Goal: Task Accomplishment & Management: Manage account settings

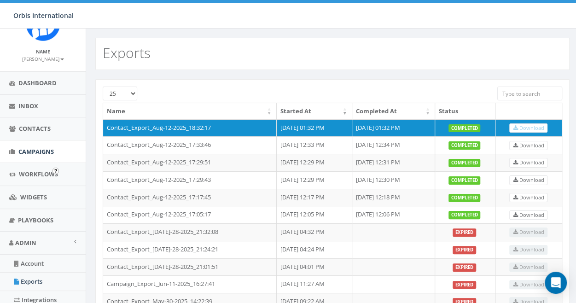
scroll to position [46, 0]
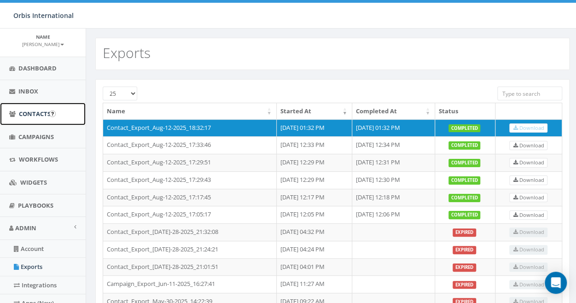
click at [32, 112] on span "Contacts" at bounding box center [35, 114] width 32 height 8
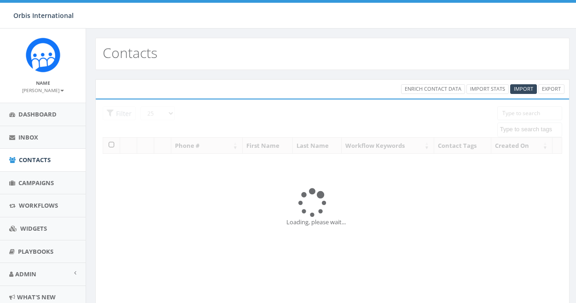
select select
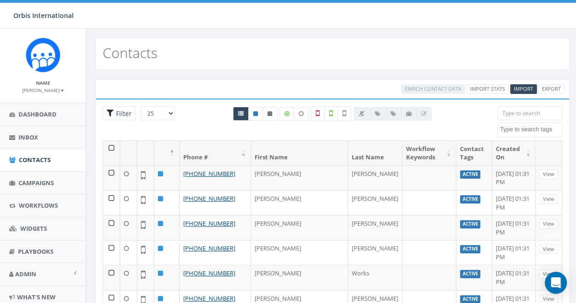
click at [113, 111] on span "Filter" at bounding box center [119, 113] width 33 height 14
radio input "true"
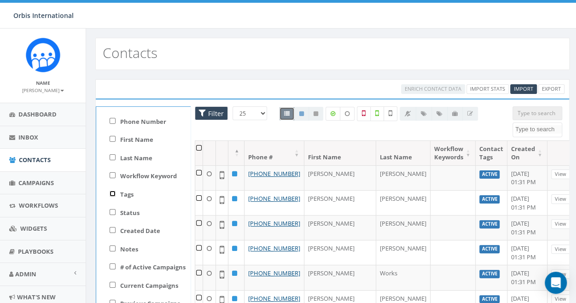
click at [113, 192] on input "Tags" at bounding box center [113, 194] width 6 height 6
checkbox input "true"
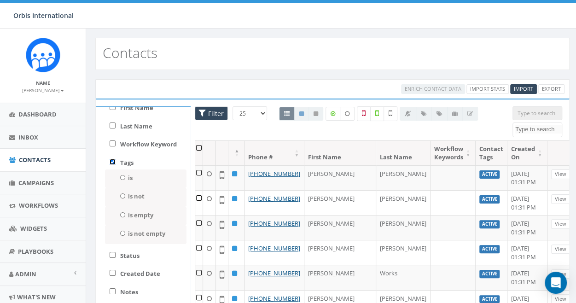
scroll to position [46, 0]
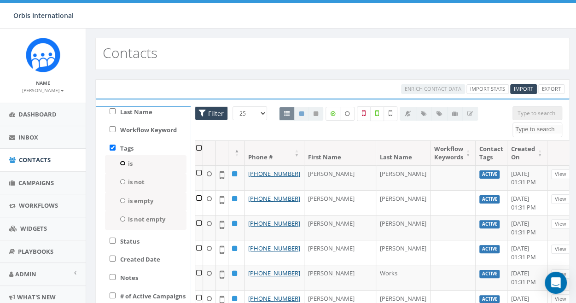
click at [121, 163] on input "is" at bounding box center [123, 163] width 6 height 5
radio input "true"
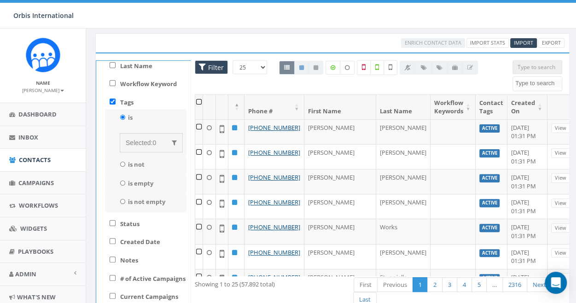
click at [130, 143] on span "Selected:" at bounding box center [139, 142] width 27 height 7
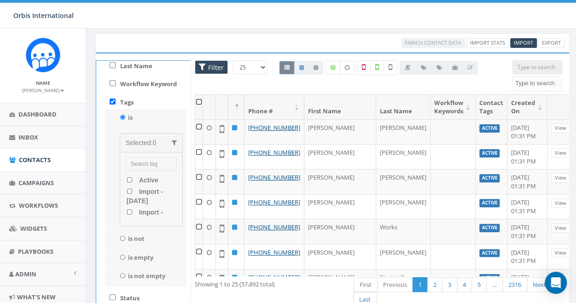
click at [134, 160] on input "search" at bounding box center [151, 164] width 51 height 14
type input "Midlevel"
click at [172, 236] on div "is not Selected: 0 Active Import - 05/07/2025 Import - 05/30/2025 landline numb…" at bounding box center [145, 239] width 81 height 19
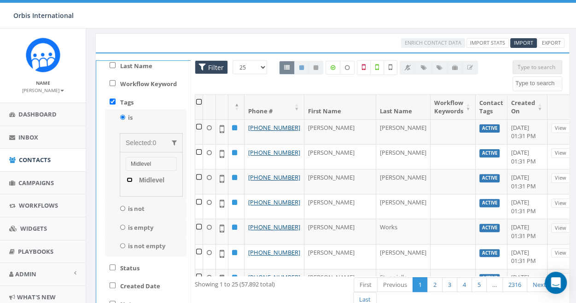
click at [127, 179] on input "Midlevel" at bounding box center [130, 179] width 6 height 5
checkbox input "true"
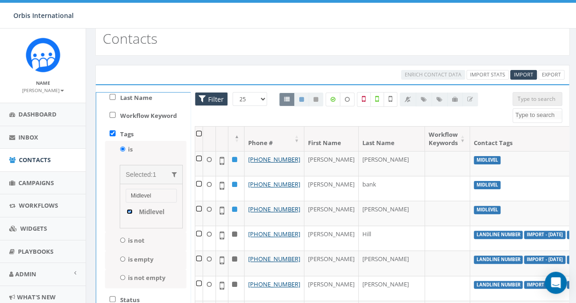
scroll to position [0, 0]
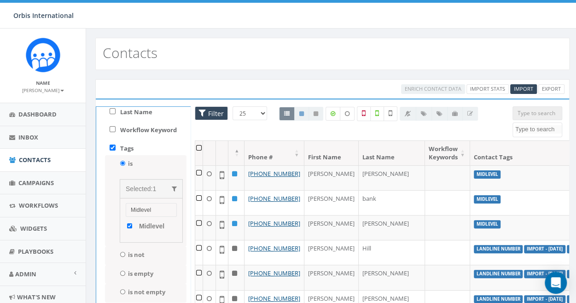
click at [197, 146] on th at bounding box center [199, 153] width 8 height 24
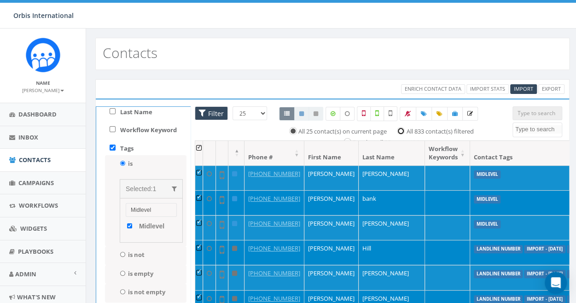
click at [400, 128] on input "All 833 contact(s) filtered" at bounding box center [403, 130] width 6 height 6
radio input "true"
click at [439, 111] on icon at bounding box center [439, 114] width 6 height 6
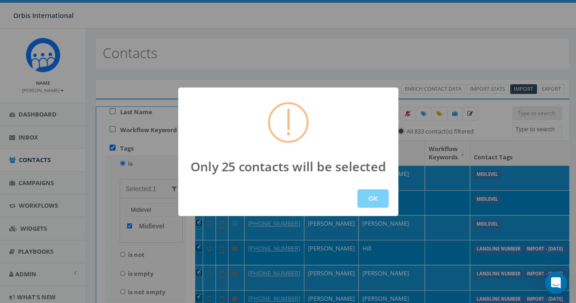
click at [388, 58] on div "Only 25 contacts will be selected OK" at bounding box center [288, 151] width 576 height 303
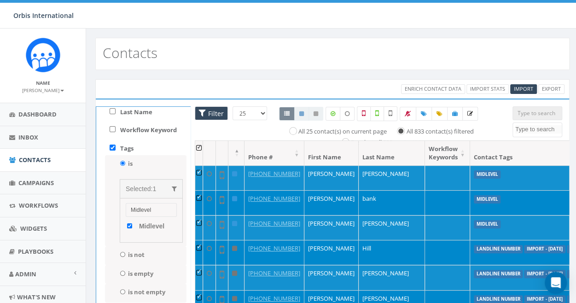
click at [406, 130] on label "All 833 contact(s) filtered" at bounding box center [439, 131] width 67 height 9
click at [400, 130] on input "All 833 contact(s) filtered" at bounding box center [403, 130] width 6 height 6
click at [436, 111] on icon at bounding box center [439, 114] width 6 height 6
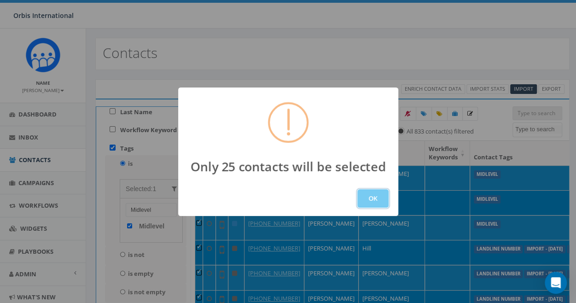
click at [364, 193] on button "OK" at bounding box center [372, 198] width 31 height 18
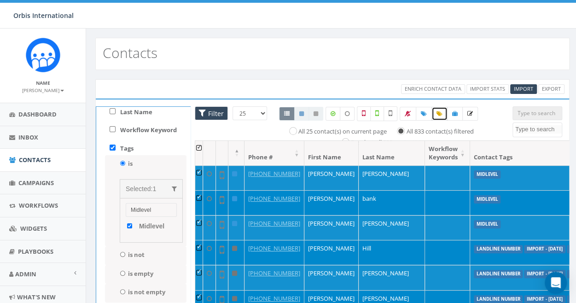
click at [436, 112] on icon at bounding box center [439, 114] width 6 height 6
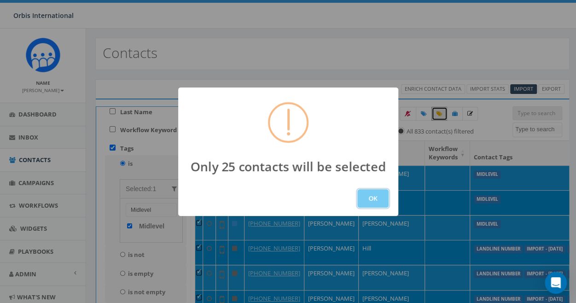
click at [370, 192] on button "OK" at bounding box center [372, 198] width 31 height 18
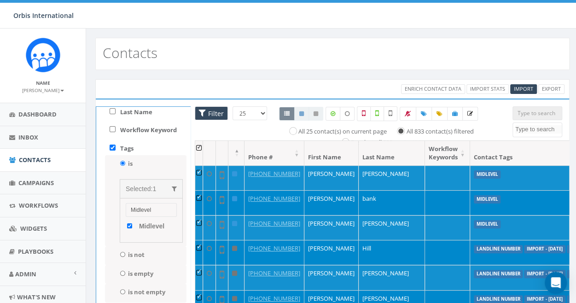
click at [392, 72] on div "Enrich Contact Data Import Stats Import Export Loading the filters, please wait…" at bounding box center [332, 227] width 492 height 314
click at [518, 87] on span "Import" at bounding box center [523, 88] width 19 height 7
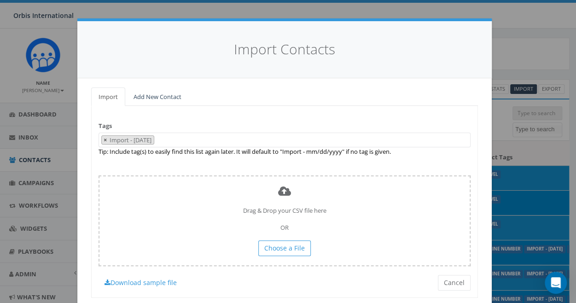
click at [104, 137] on span "×" at bounding box center [105, 140] width 3 height 8
select select
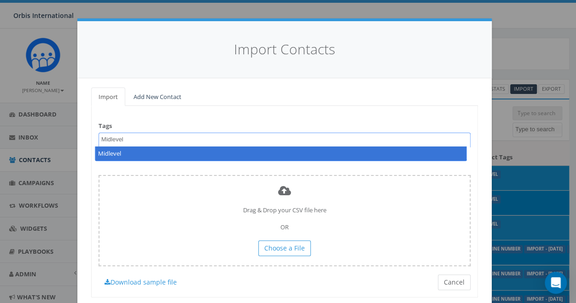
type textarea "Midlevel"
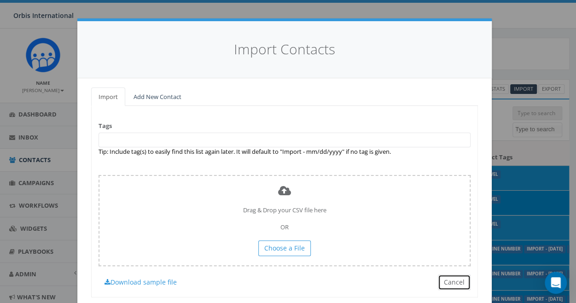
click at [449, 277] on button "Cancel" at bounding box center [454, 282] width 33 height 16
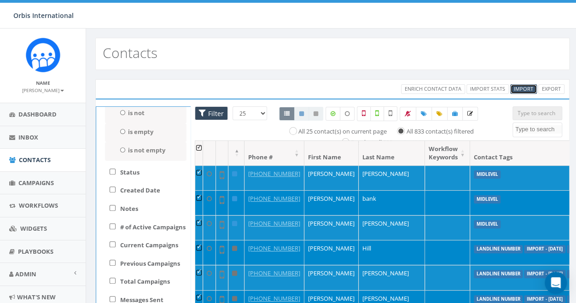
scroll to position [184, 0]
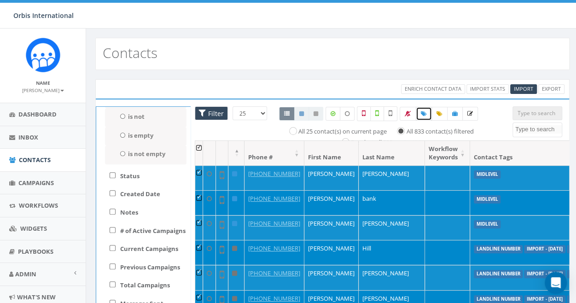
click at [421, 111] on icon at bounding box center [424, 114] width 6 height 6
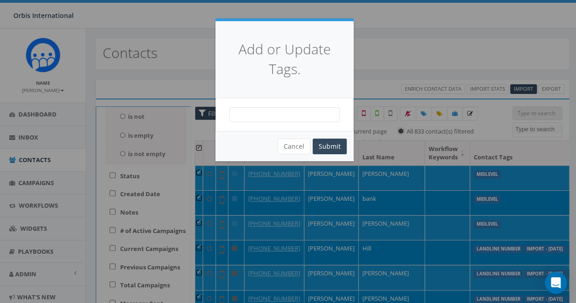
click at [253, 116] on span at bounding box center [284, 114] width 110 height 15
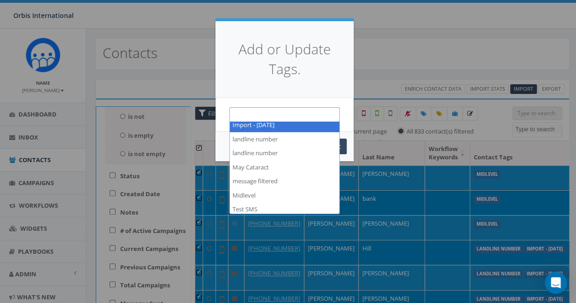
scroll to position [63, 0]
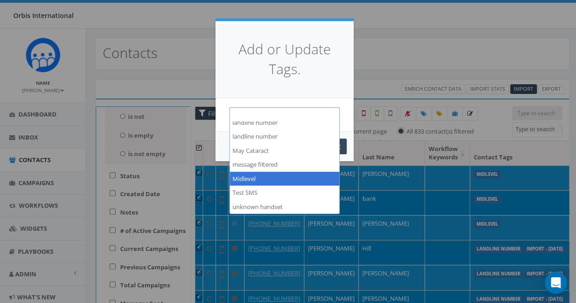
select select "Midlevel"
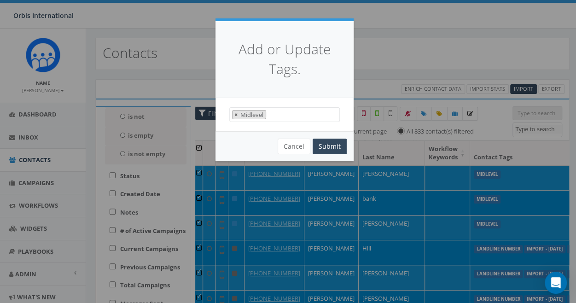
click at [235, 114] on span "×" at bounding box center [235, 114] width 3 height 8
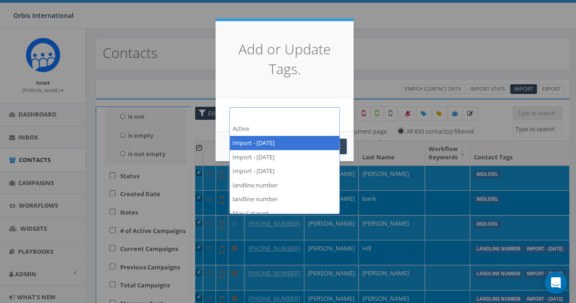
select select "Import - 05/07/2025"
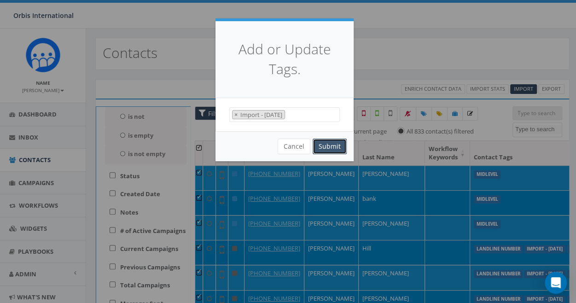
click at [318, 141] on button "Submit" at bounding box center [330, 147] width 34 height 16
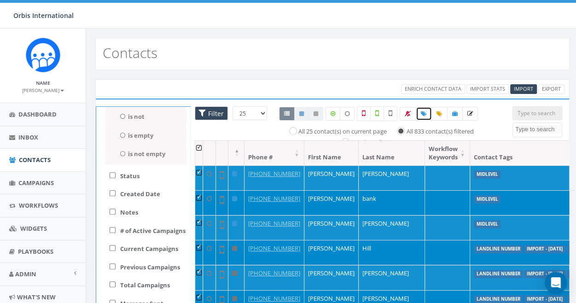
click at [421, 111] on icon at bounding box center [424, 114] width 6 height 6
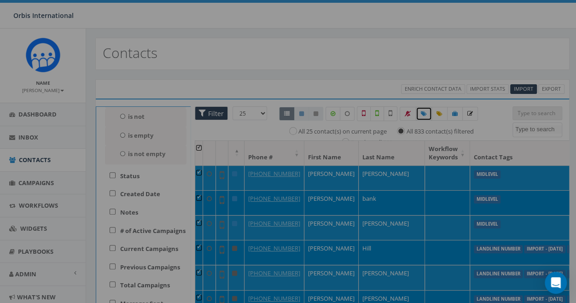
select select
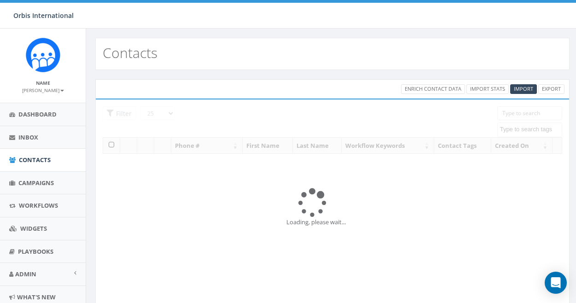
select select
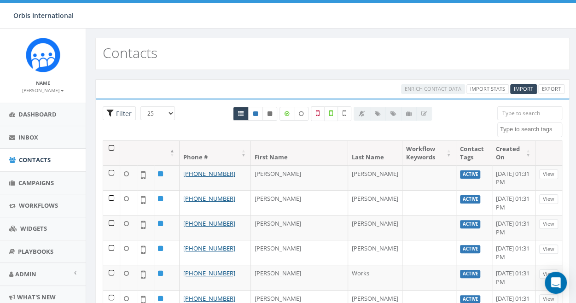
click at [119, 110] on span "Filter" at bounding box center [123, 113] width 18 height 9
radio input "true"
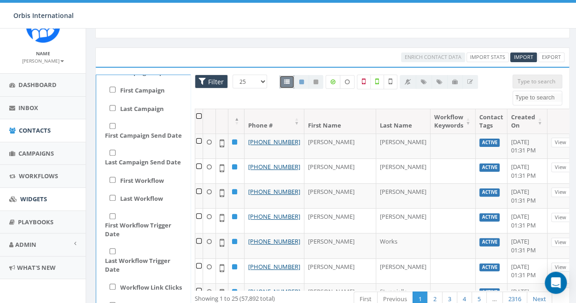
scroll to position [46, 0]
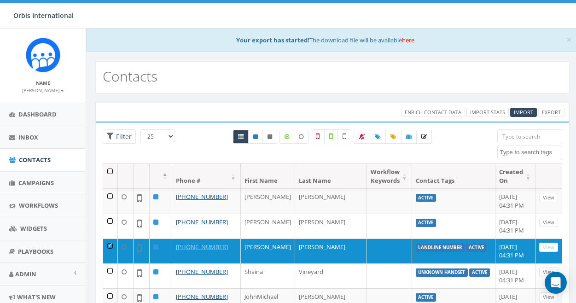
select select
click at [29, 160] on span "Contacts" at bounding box center [35, 160] width 32 height 8
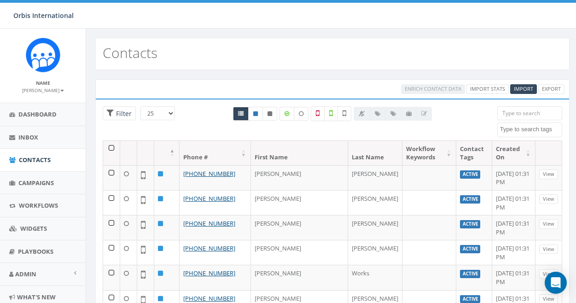
select select
click at [51, 89] on small "[PERSON_NAME]" at bounding box center [43, 90] width 42 height 6
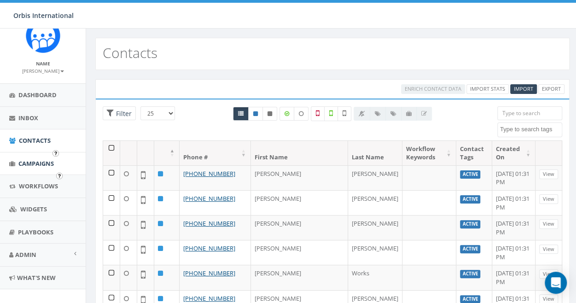
scroll to position [29, 0]
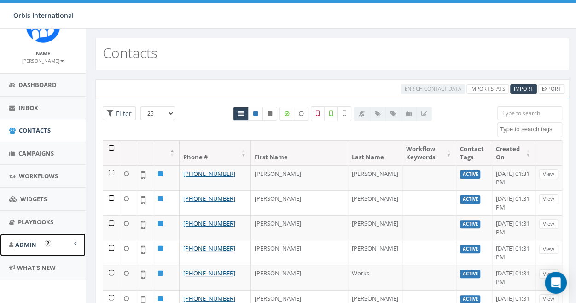
click at [67, 240] on link "Admin" at bounding box center [43, 244] width 86 height 23
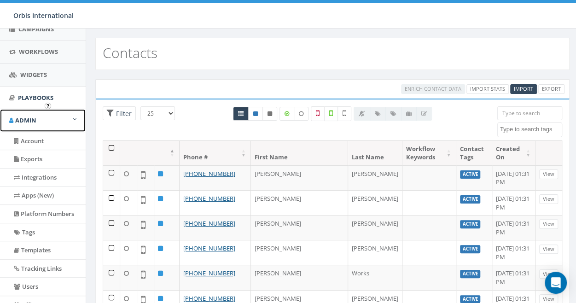
scroll to position [168, 0]
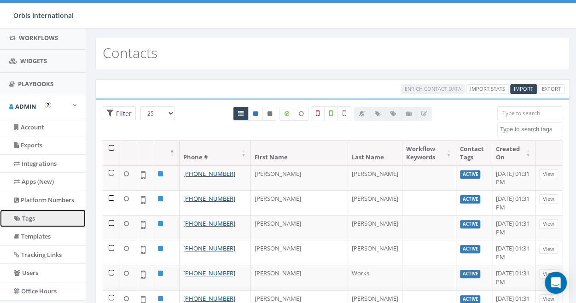
click at [38, 217] on link "Tags" at bounding box center [43, 218] width 86 height 18
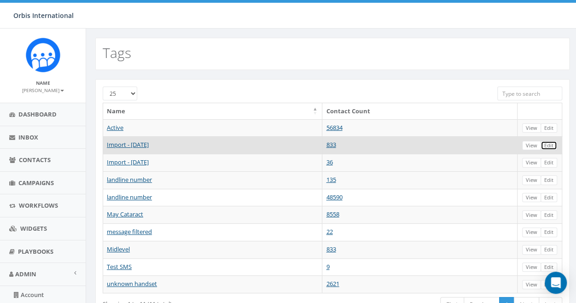
click at [550, 142] on link "Edit" at bounding box center [548, 146] width 17 height 10
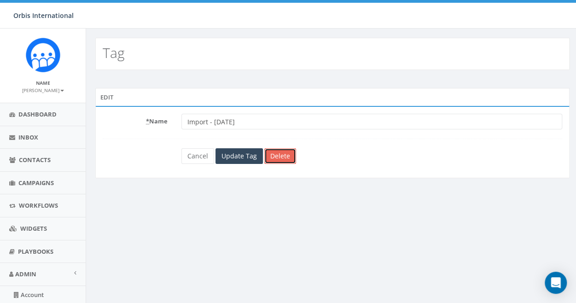
click at [276, 156] on link "Delete" at bounding box center [280, 156] width 32 height 16
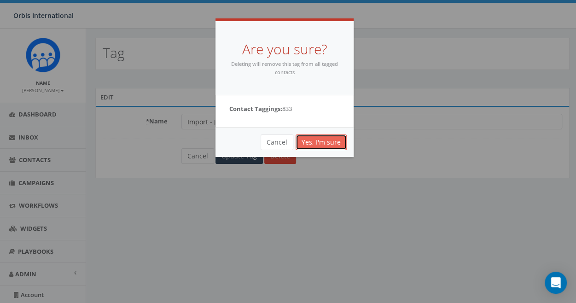
click at [322, 140] on link "Yes, I'm sure" at bounding box center [320, 142] width 51 height 16
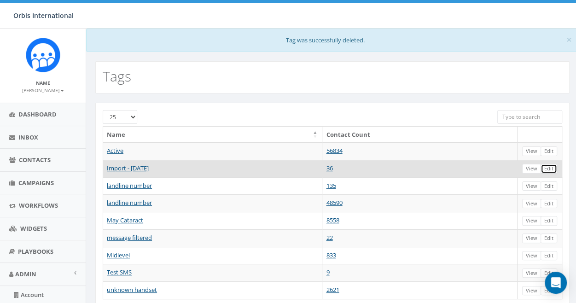
click at [548, 164] on link "Edit" at bounding box center [548, 169] width 17 height 10
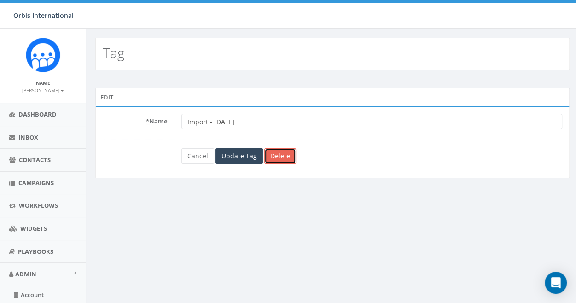
click at [280, 152] on link "Delete" at bounding box center [280, 156] width 32 height 16
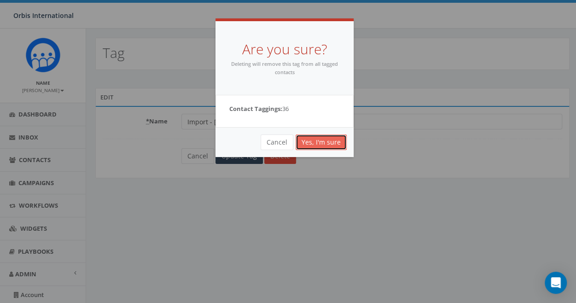
click at [332, 140] on link "Yes, I'm sure" at bounding box center [320, 142] width 51 height 16
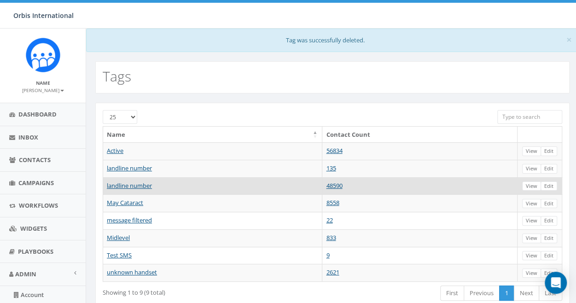
scroll to position [46, 0]
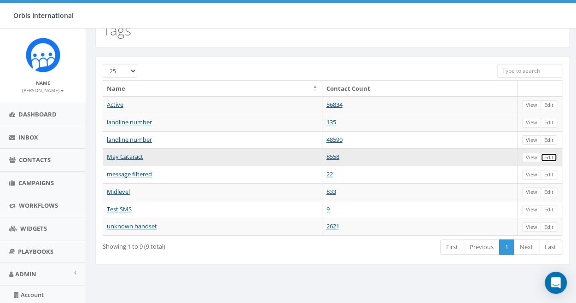
click at [547, 155] on link "Edit" at bounding box center [548, 158] width 17 height 10
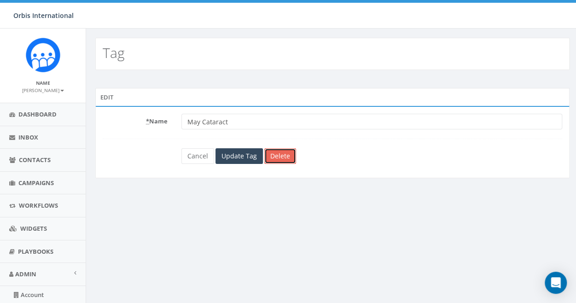
click at [276, 155] on link "Delete" at bounding box center [280, 156] width 32 height 16
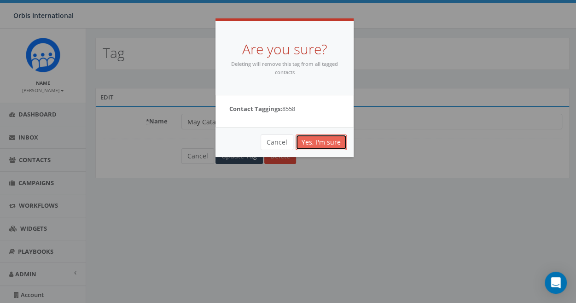
click at [321, 141] on link "Yes, I'm sure" at bounding box center [320, 142] width 51 height 16
click at [322, 141] on link "Yes, I'm sure" at bounding box center [320, 142] width 51 height 16
click at [322, 137] on link "Yes, I'm sure" at bounding box center [320, 142] width 51 height 16
click at [275, 139] on button "Cancel" at bounding box center [277, 142] width 33 height 16
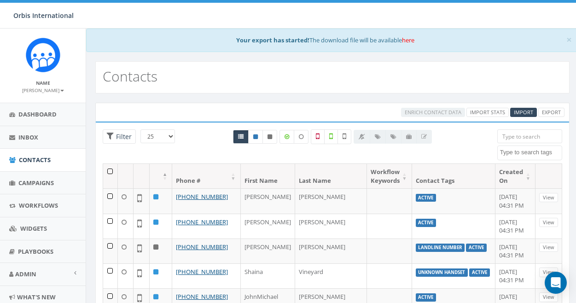
select select
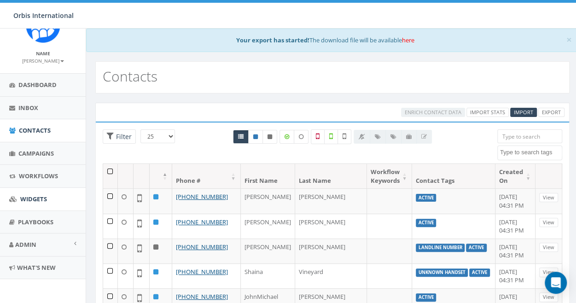
scroll to position [29, 0]
click at [65, 242] on link "Admin" at bounding box center [43, 244] width 86 height 23
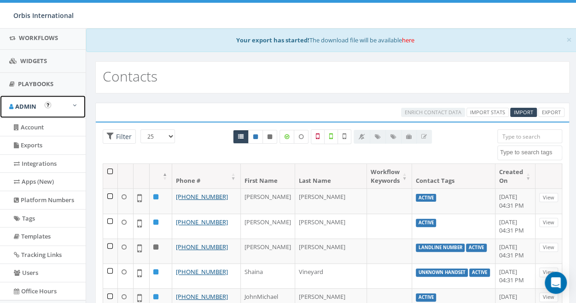
scroll to position [210, 0]
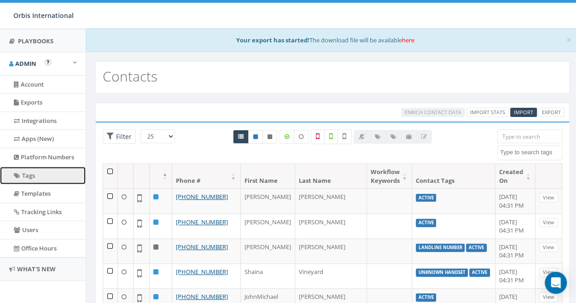
click at [33, 167] on link "Tags" at bounding box center [43, 176] width 86 height 18
click at [33, 169] on link "Tags" at bounding box center [43, 176] width 86 height 18
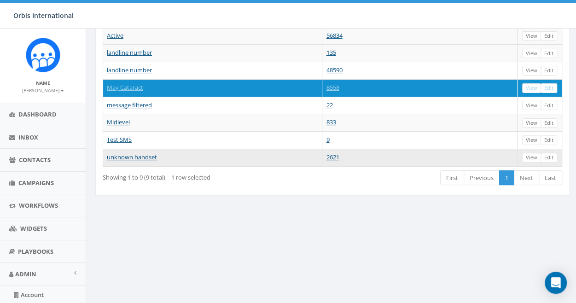
scroll to position [46, 0]
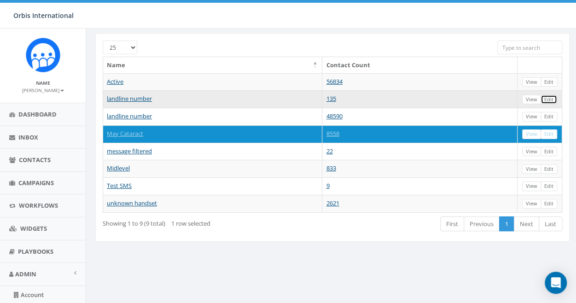
click at [551, 96] on link "Edit" at bounding box center [548, 100] width 17 height 10
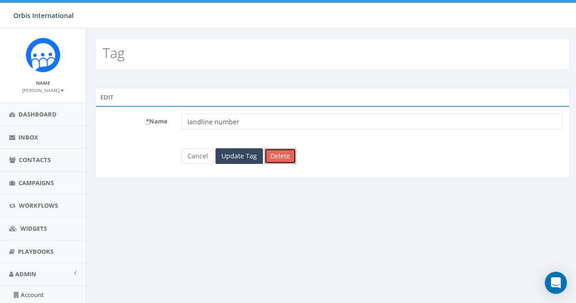
click at [276, 154] on link "Delete" at bounding box center [280, 156] width 32 height 16
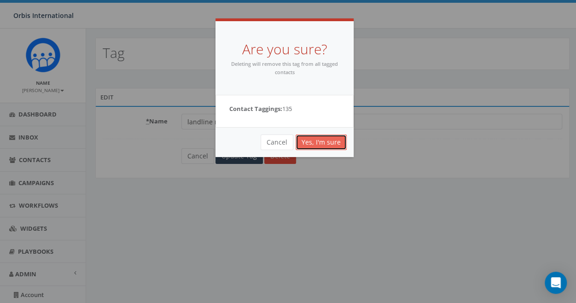
click at [320, 137] on link "Yes, I'm sure" at bounding box center [320, 142] width 51 height 16
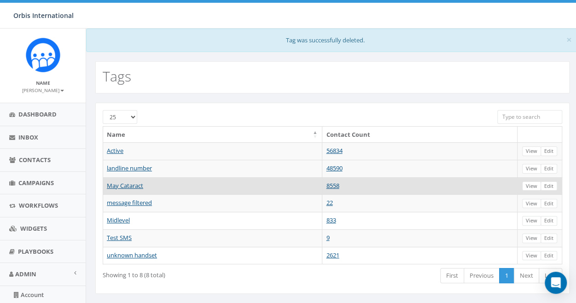
scroll to position [46, 0]
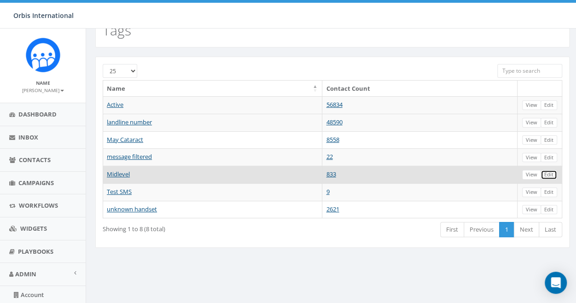
click at [548, 170] on link "Edit" at bounding box center [548, 175] width 17 height 10
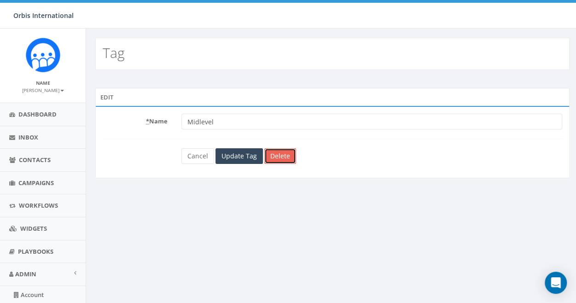
click at [269, 151] on link "Delete" at bounding box center [280, 156] width 32 height 16
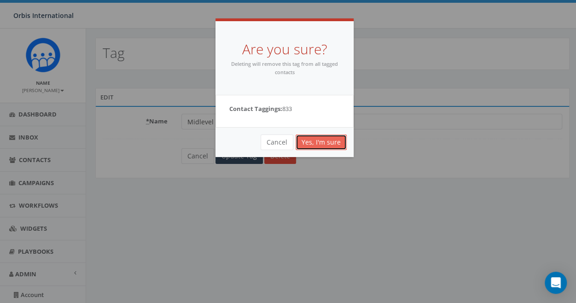
click at [323, 137] on link "Yes, I'm sure" at bounding box center [320, 142] width 51 height 16
click at [324, 139] on link "Yes, I'm sure" at bounding box center [320, 142] width 51 height 16
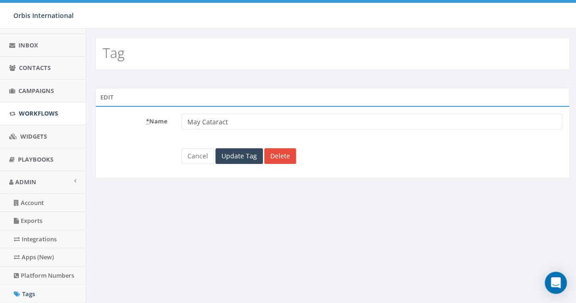
scroll to position [138, 0]
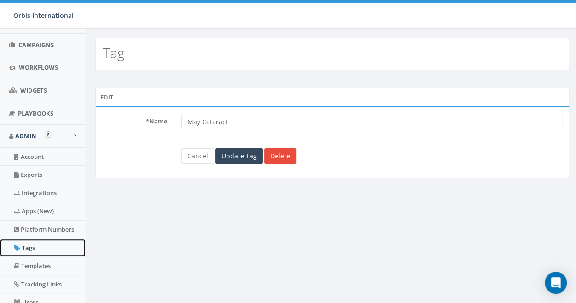
click at [35, 239] on link "Tags" at bounding box center [43, 248] width 86 height 18
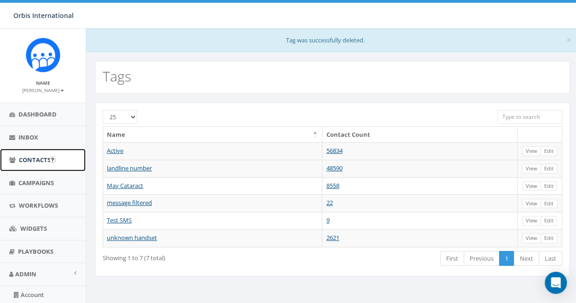
click at [30, 155] on link "Contacts" at bounding box center [43, 160] width 86 height 23
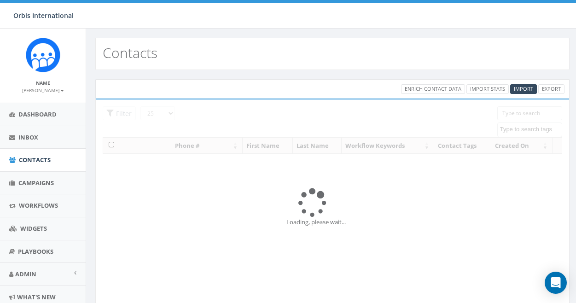
select select
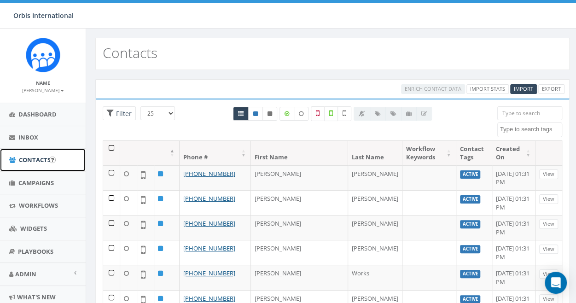
click at [38, 159] on span "Contacts" at bounding box center [35, 160] width 32 height 8
select select
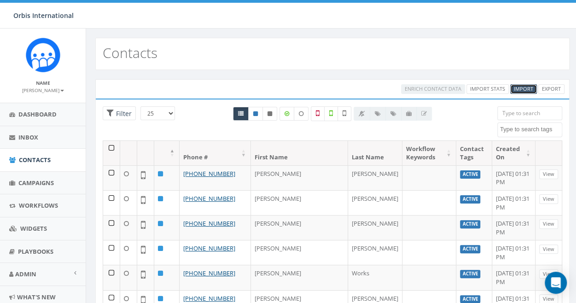
click at [525, 90] on span "Import" at bounding box center [523, 88] width 19 height 7
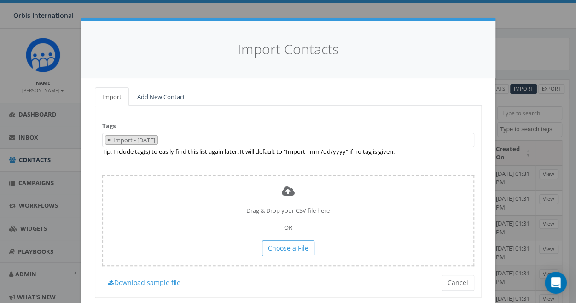
click at [107, 136] on span "×" at bounding box center [108, 140] width 3 height 8
select select
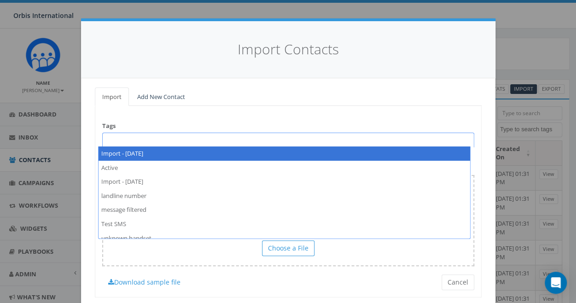
click at [111, 138] on span at bounding box center [288, 140] width 372 height 15
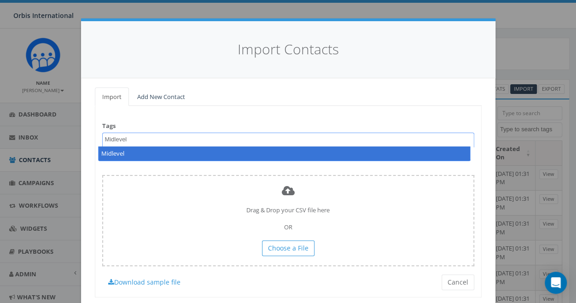
type textarea "Midlevel"
select select "Midlevel"
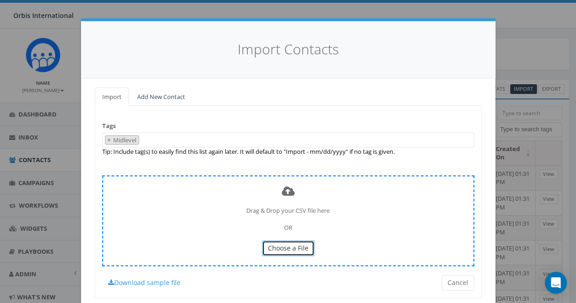
click at [280, 248] on span "Choose a File" at bounding box center [288, 247] width 41 height 9
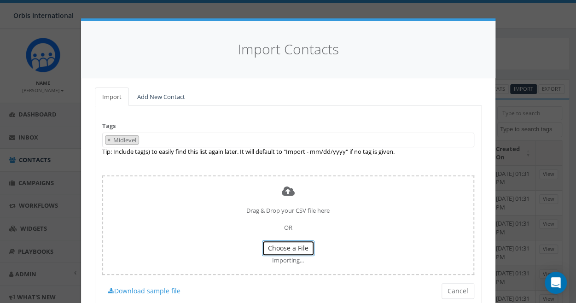
scroll to position [36, 0]
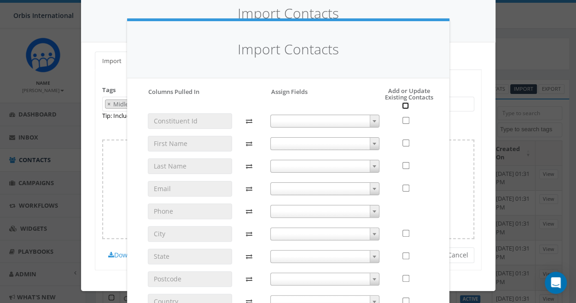
click at [402, 104] on input "checkbox" at bounding box center [405, 105] width 7 height 7
checkbox input "true"
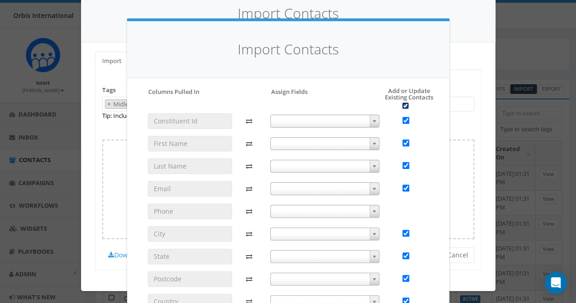
checkbox input "true"
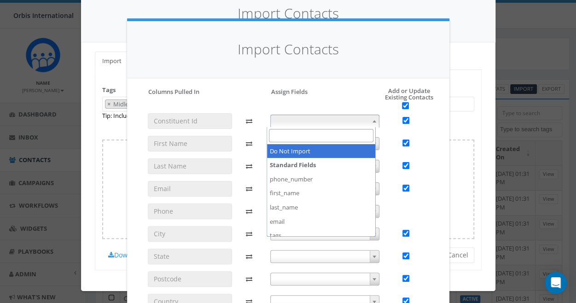
click at [372, 121] on b at bounding box center [374, 121] width 4 height 2
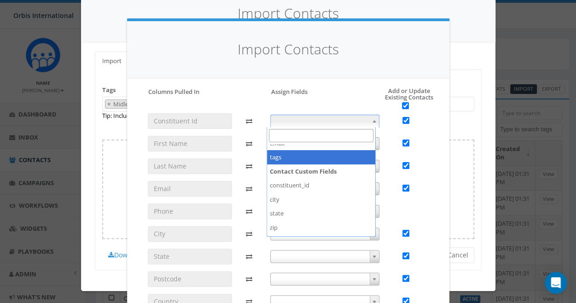
scroll to position [91, 0]
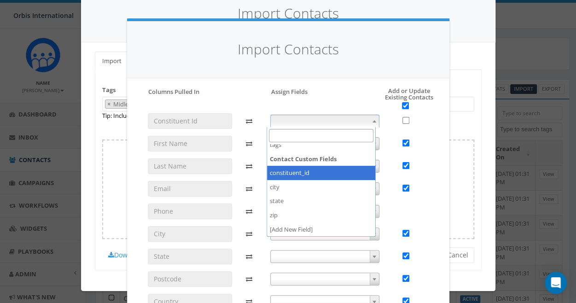
checkbox input "false"
select select "constituent_id"
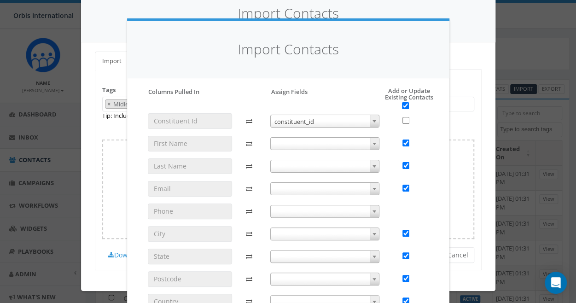
click at [370, 142] on span at bounding box center [374, 144] width 9 height 12
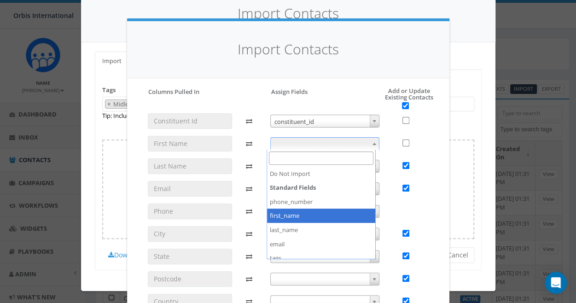
checkbox input "false"
select select "first_name"
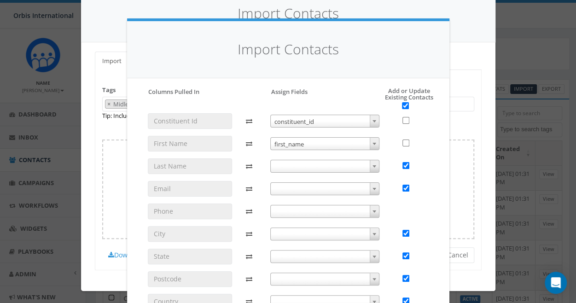
click at [372, 165] on b at bounding box center [374, 166] width 4 height 2
select select "last_name"
checkbox input "false"
click at [372, 188] on b at bounding box center [374, 189] width 4 height 2
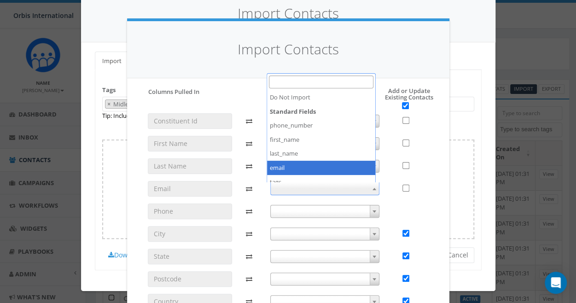
checkbox input "false"
select select "email"
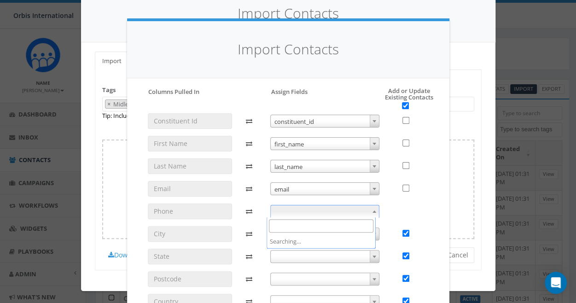
click at [372, 210] on b at bounding box center [374, 211] width 4 height 2
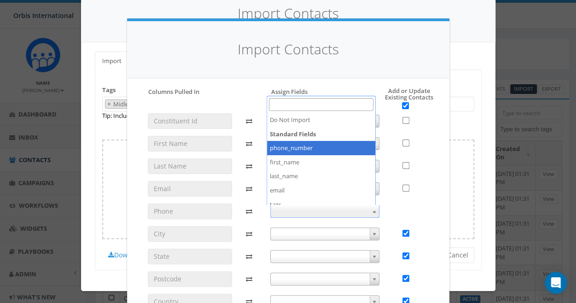
select select "phone_number"
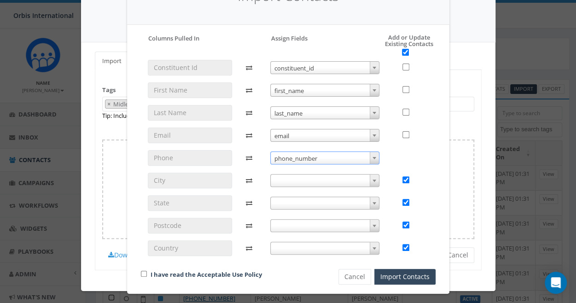
scroll to position [57, 0]
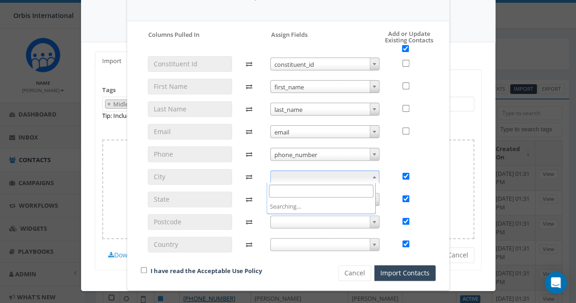
click at [370, 176] on span at bounding box center [374, 177] width 9 height 12
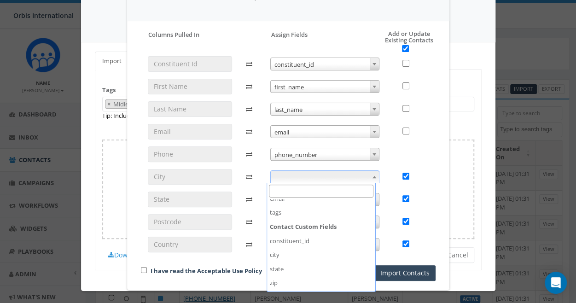
scroll to position [91, 0]
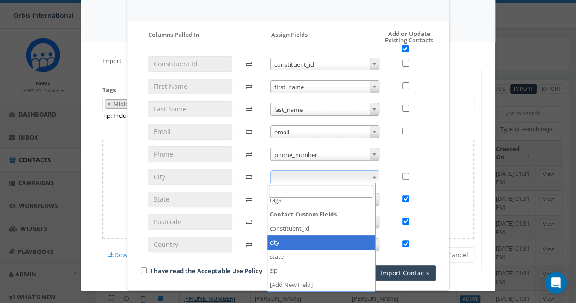
checkbox input "false"
select select "city"
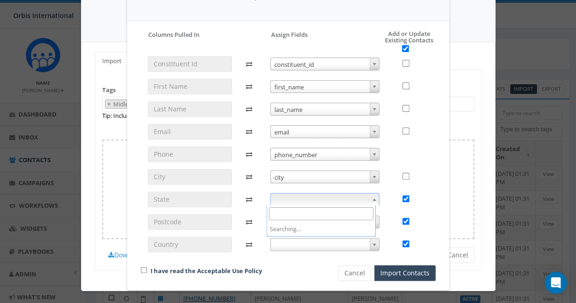
click at [372, 198] on b at bounding box center [374, 199] width 4 height 2
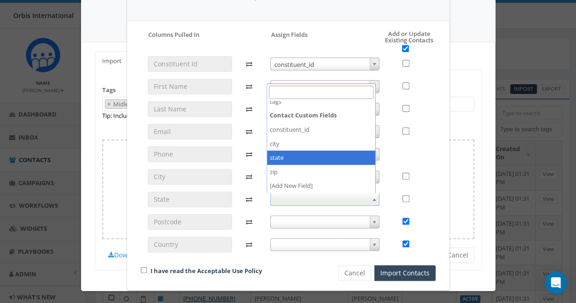
checkbox input "false"
select select "state"
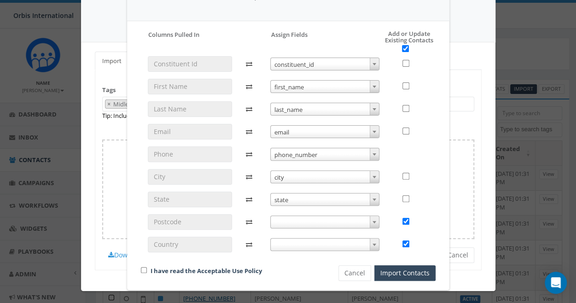
click at [372, 221] on b at bounding box center [374, 222] width 4 height 2
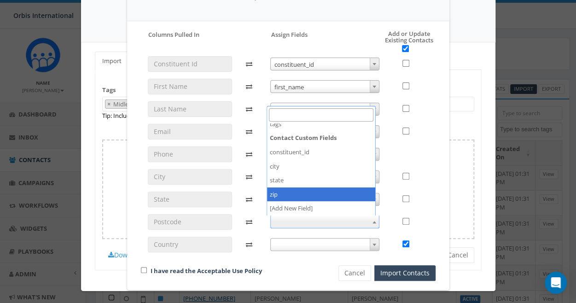
checkbox input "false"
select select "zip"
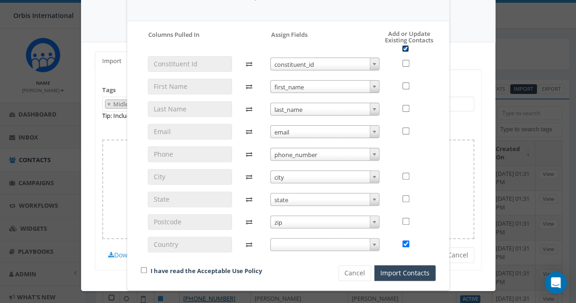
click at [402, 50] on input "checkbox" at bounding box center [405, 48] width 7 height 7
checkbox input "false"
click at [402, 50] on input "checkbox" at bounding box center [405, 48] width 7 height 7
checkbox input "true"
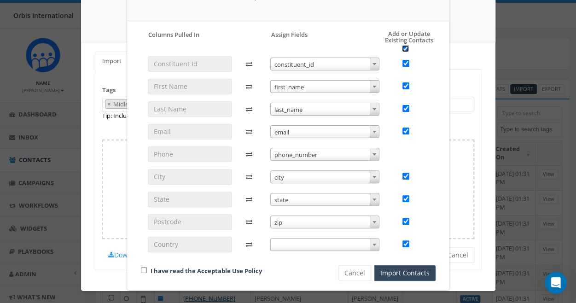
checkbox input "true"
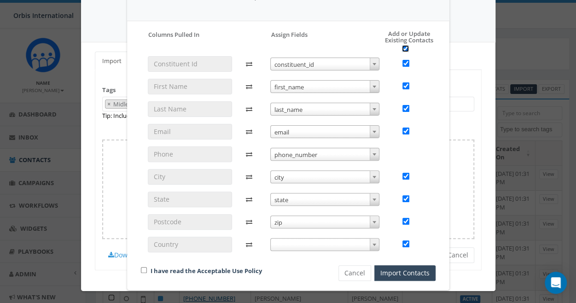
checkbox input "true"
click at [141, 267] on input "checkbox" at bounding box center [144, 270] width 6 height 6
checkbox input "true"
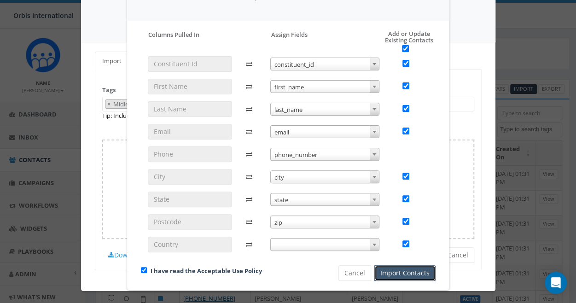
click at [397, 268] on button "Import Contacts" at bounding box center [404, 273] width 61 height 16
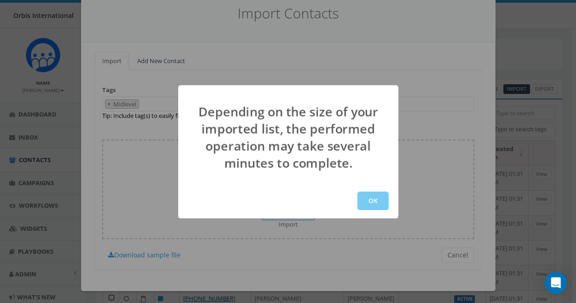
click at [373, 197] on button "OK" at bounding box center [372, 200] width 31 height 18
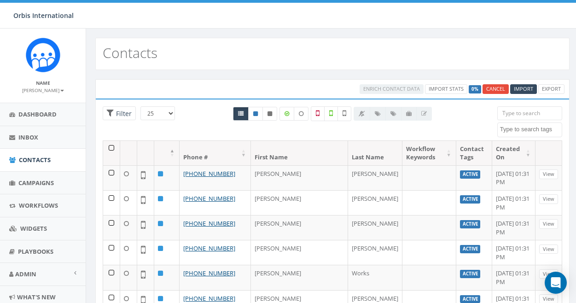
select select
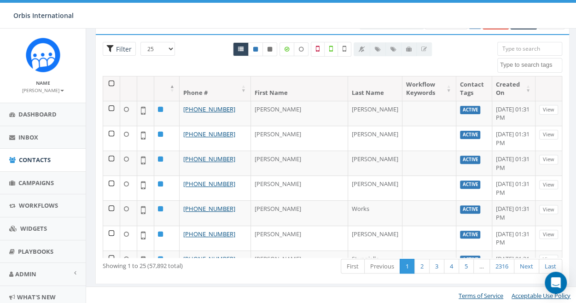
click at [122, 46] on span "Filter" at bounding box center [123, 49] width 18 height 9
radio input "true"
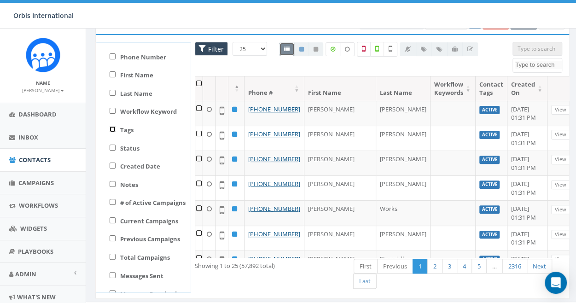
click at [110, 128] on input "Tags" at bounding box center [113, 129] width 6 height 6
checkbox input "true"
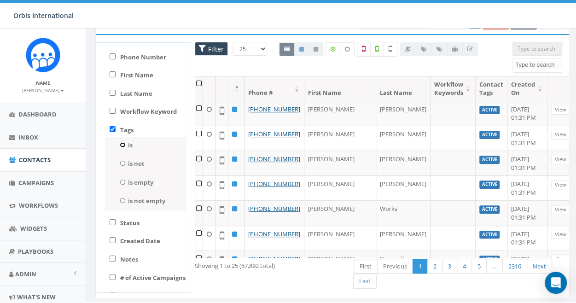
click at [122, 142] on input "is" at bounding box center [123, 144] width 6 height 5
radio input "true"
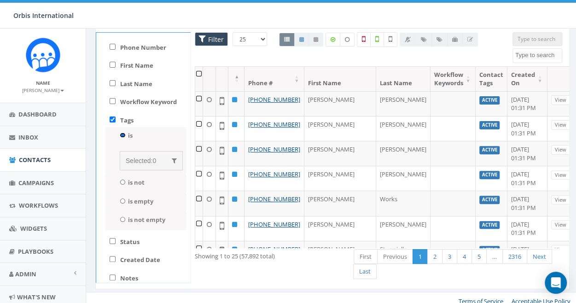
scroll to position [79, 0]
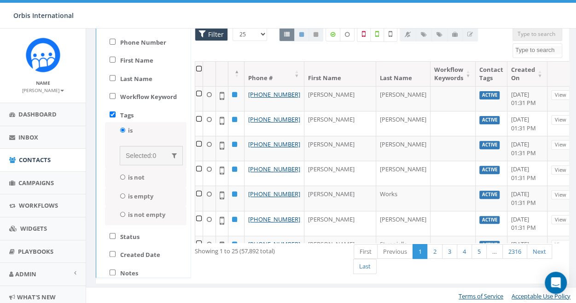
click at [138, 154] on span "Selected:" at bounding box center [139, 155] width 27 height 7
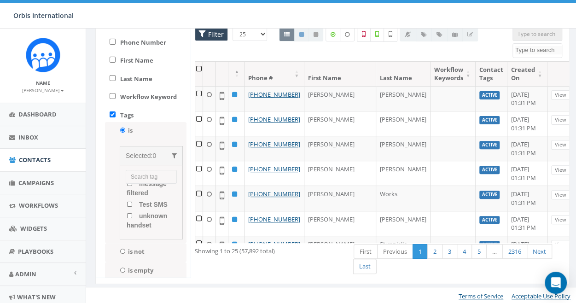
scroll to position [46, 0]
click at [136, 172] on input "search" at bounding box center [151, 177] width 51 height 14
type input "Midlevel"
click at [165, 244] on div "is not Selected: 0 Active landline number message filtered Test SMS unknown han…" at bounding box center [145, 252] width 81 height 19
click at [154, 173] on input "Midlevel" at bounding box center [151, 177] width 51 height 14
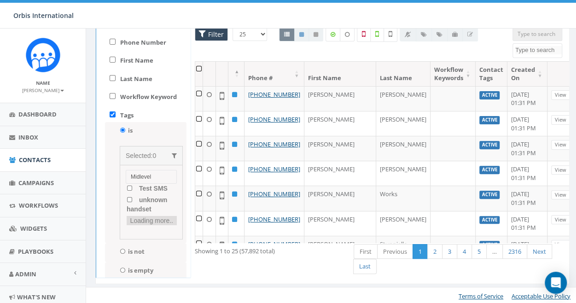
scroll to position [104, 0]
click at [155, 177] on input "Midlevel" at bounding box center [151, 177] width 51 height 14
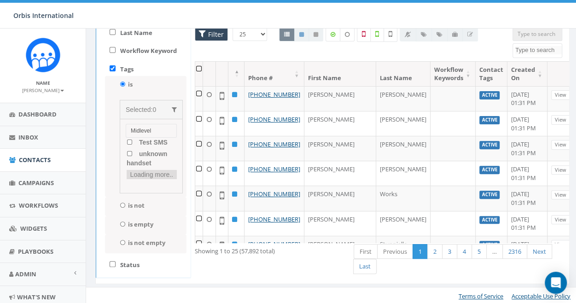
scroll to position [0, 0]
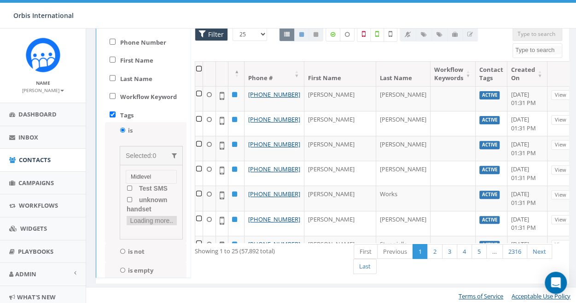
click at [158, 126] on div "is Selected: 0 Midlevel Active landline number message filtered Test SMS unknow…" at bounding box center [145, 183] width 81 height 122
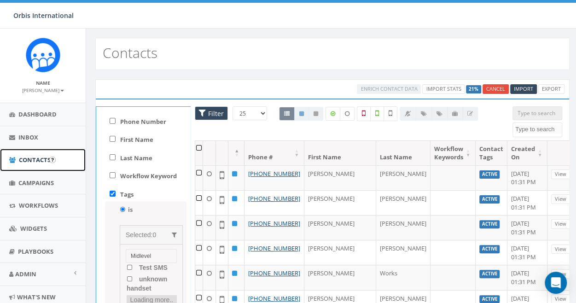
click at [34, 152] on link "Contacts" at bounding box center [43, 160] width 86 height 23
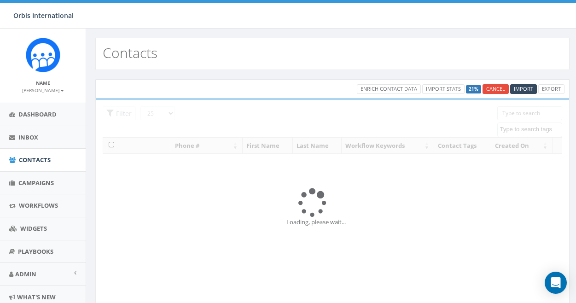
select select
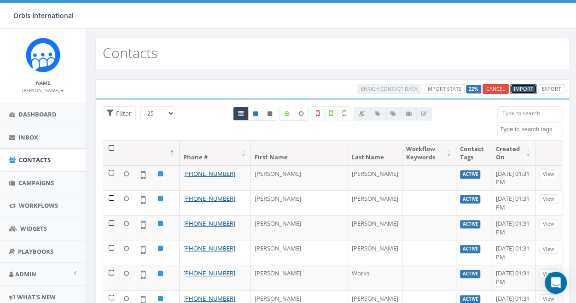
click at [526, 87] on span "Import" at bounding box center [523, 88] width 19 height 7
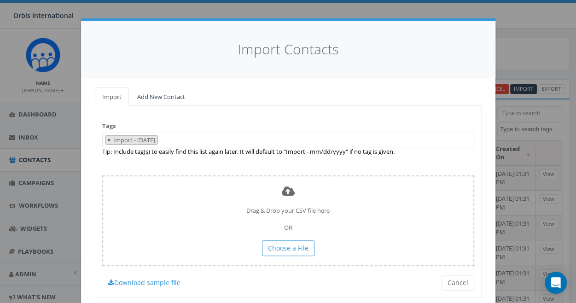
click at [107, 138] on span "×" at bounding box center [108, 140] width 3 height 8
select select
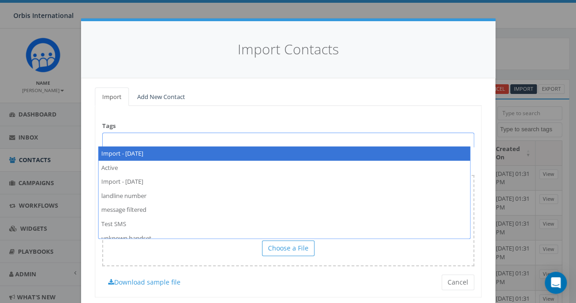
click at [117, 138] on span at bounding box center [288, 140] width 372 height 15
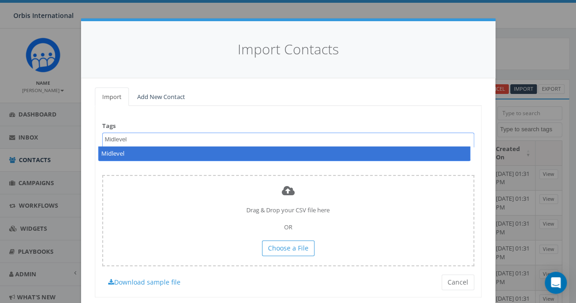
type textarea "Midlevel"
select select "Midlevel"
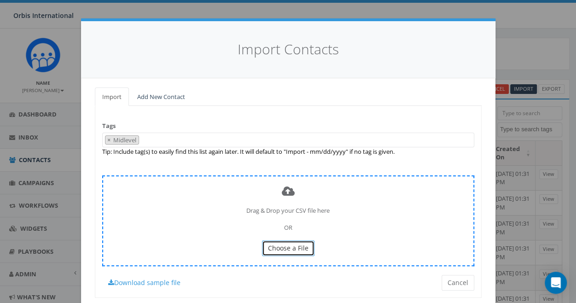
click at [288, 243] on span "Choose a File" at bounding box center [288, 247] width 41 height 9
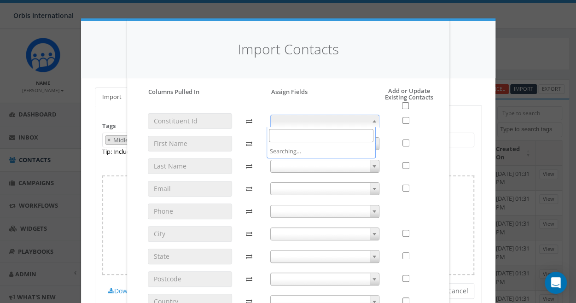
click at [370, 118] on span at bounding box center [374, 121] width 9 height 12
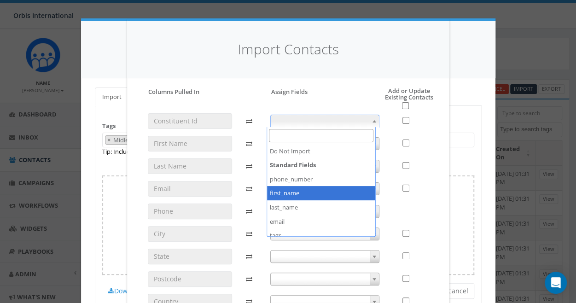
scroll to position [91, 0]
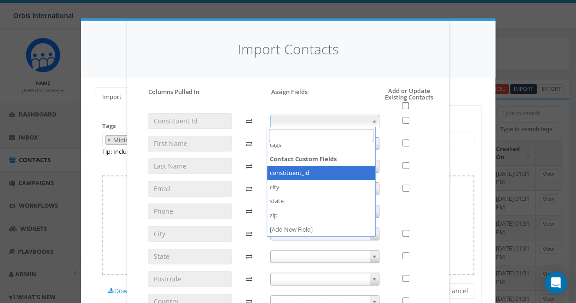
select select "constituent_id"
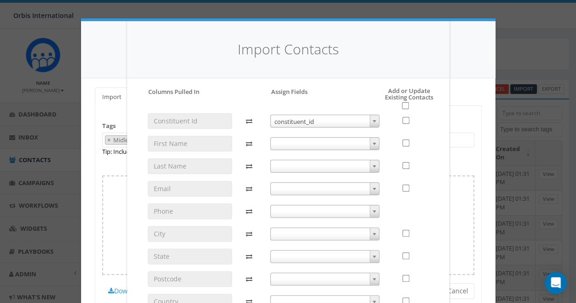
click at [370, 142] on span at bounding box center [374, 144] width 9 height 12
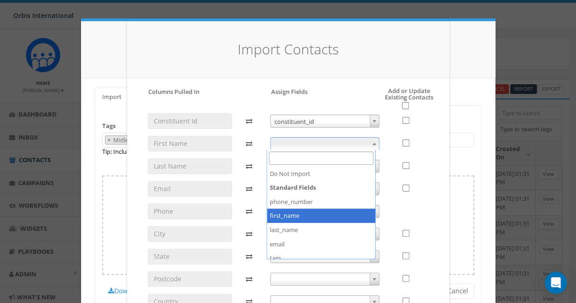
select select "first_name"
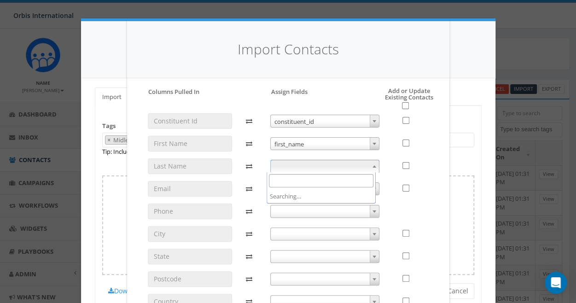
click at [372, 165] on b at bounding box center [374, 166] width 4 height 2
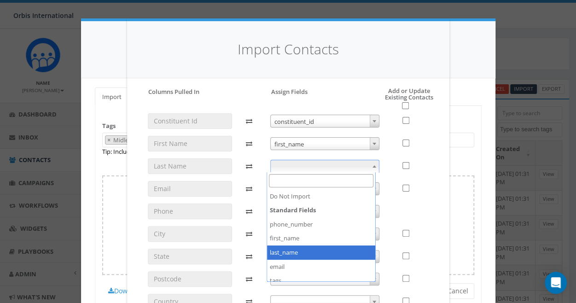
select select "last_name"
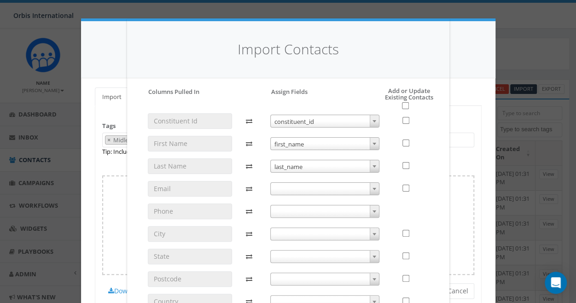
click at [371, 186] on span at bounding box center [374, 189] width 9 height 12
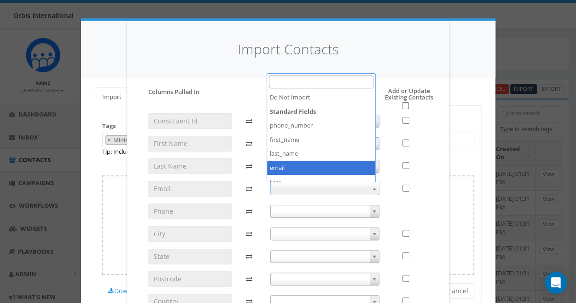
select select "email"
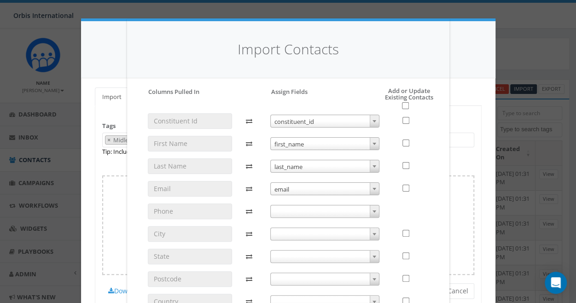
click at [370, 209] on span at bounding box center [374, 211] width 9 height 12
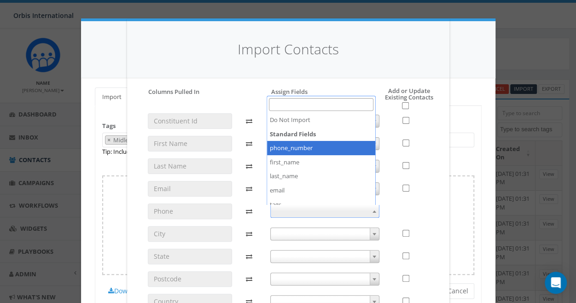
click at [295, 135] on strong "Standard Fields" at bounding box center [321, 134] width 108 height 14
select select "phone_number"
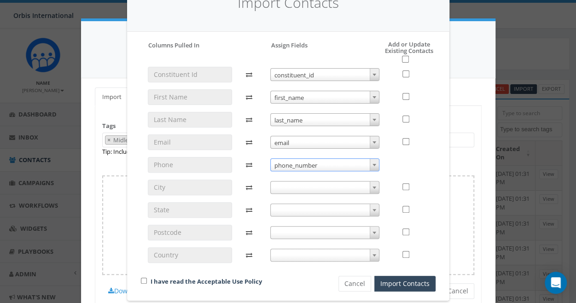
scroll to position [57, 0]
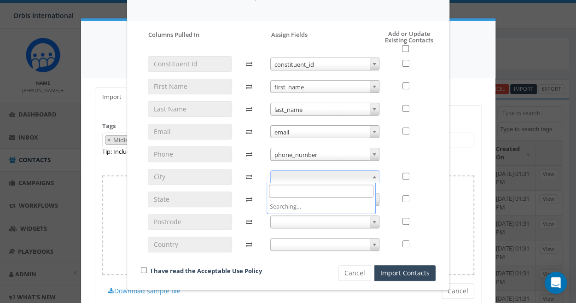
click at [372, 176] on b at bounding box center [374, 177] width 4 height 2
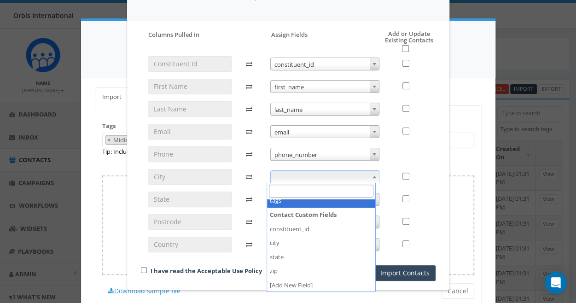
scroll to position [91, 0]
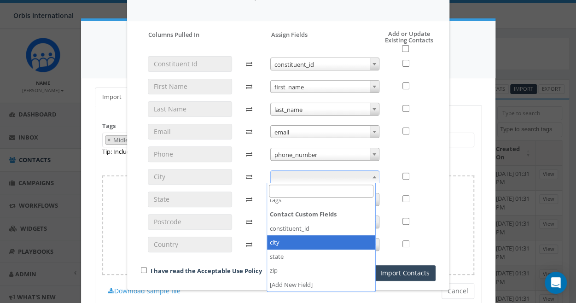
select select "city"
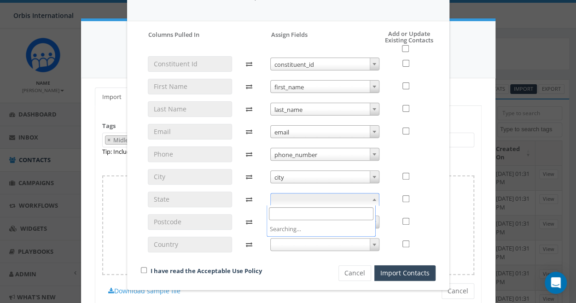
click at [370, 197] on span at bounding box center [374, 199] width 9 height 12
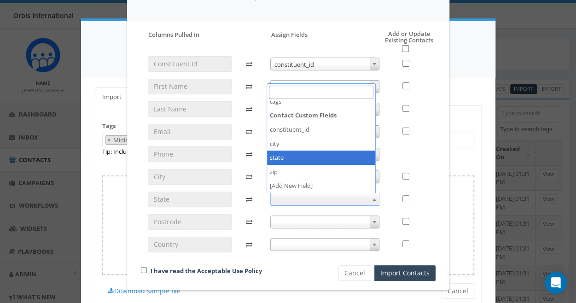
select select "state"
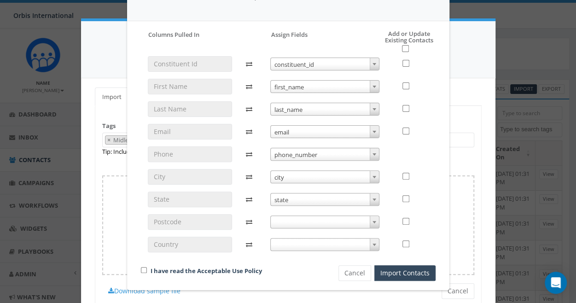
click at [370, 220] on span at bounding box center [374, 222] width 9 height 12
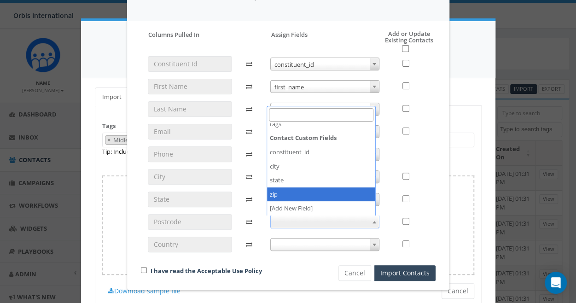
select select "zip"
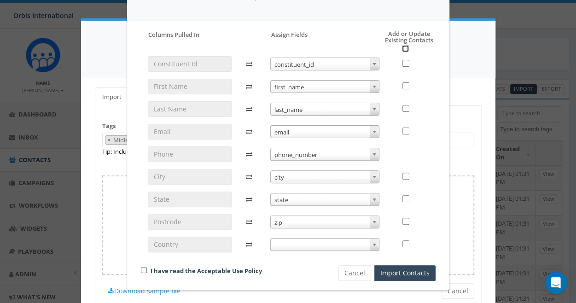
click at [402, 48] on input "checkbox" at bounding box center [405, 48] width 7 height 7
checkbox input "true"
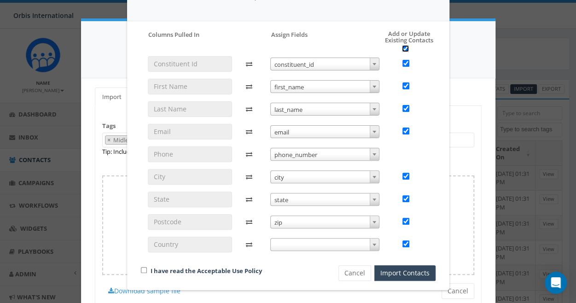
checkbox input "true"
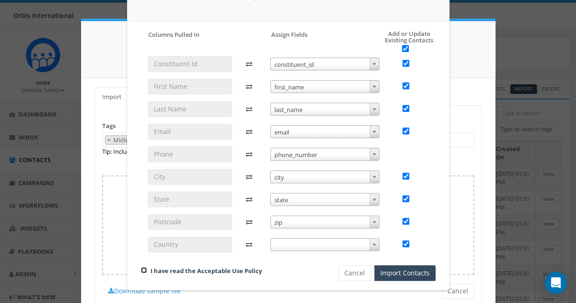
click at [141, 267] on input "checkbox" at bounding box center [144, 270] width 6 height 6
checkbox input "true"
click at [390, 267] on button "Import Contacts" at bounding box center [404, 273] width 61 height 16
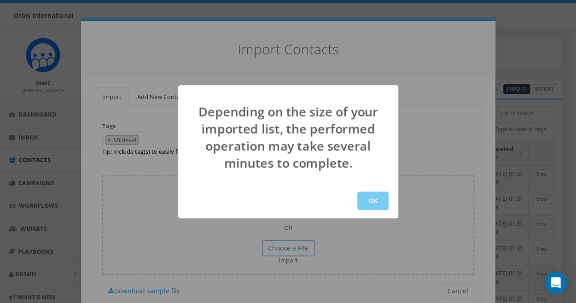
click at [375, 199] on button "OK" at bounding box center [372, 200] width 31 height 18
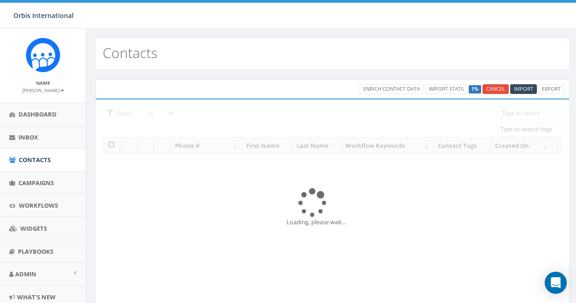
select select
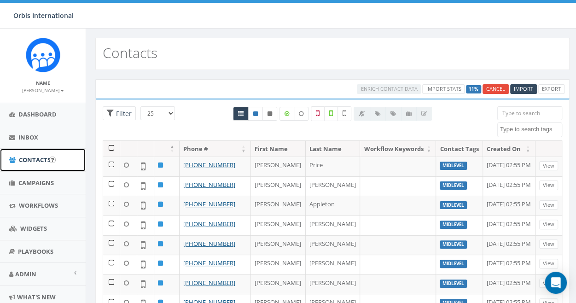
click at [37, 154] on link "Contacts" at bounding box center [43, 160] width 86 height 23
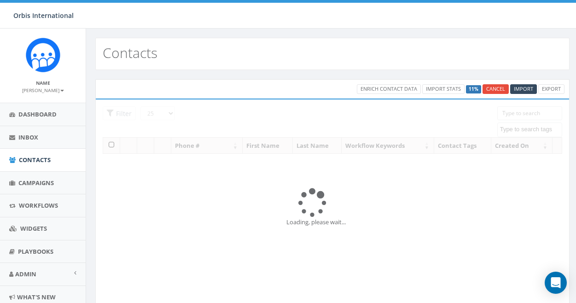
select select
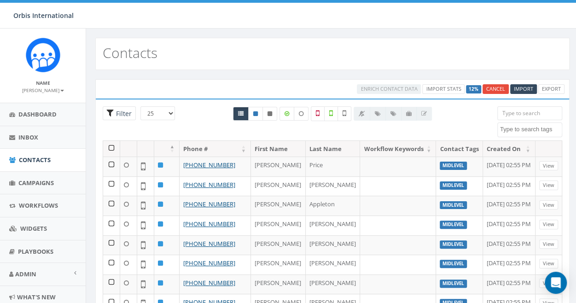
click at [121, 111] on span "Filter" at bounding box center [123, 113] width 18 height 9
radio input "true"
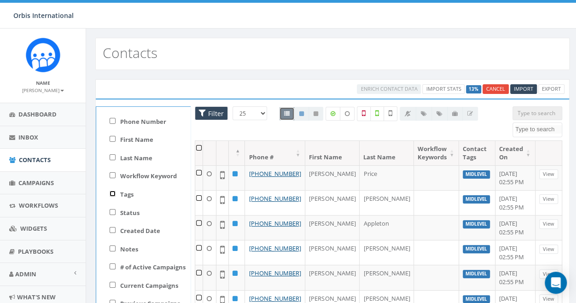
click at [110, 191] on input "Tags" at bounding box center [113, 194] width 6 height 6
checkbox input "true"
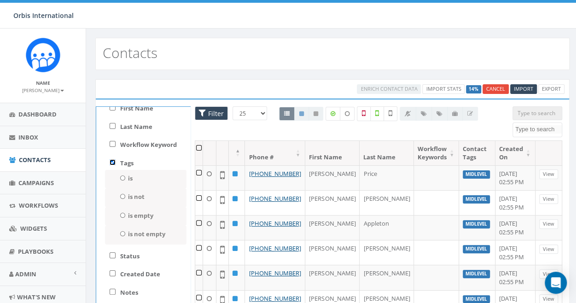
scroll to position [46, 0]
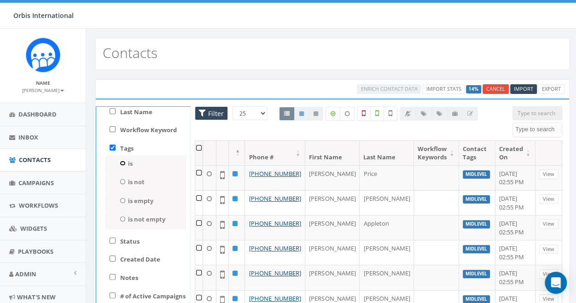
click at [120, 163] on input "is" at bounding box center [123, 163] width 6 height 5
radio input "true"
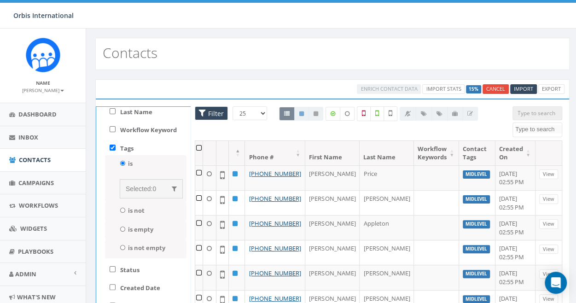
click at [134, 186] on span "Selected:" at bounding box center [139, 188] width 27 height 7
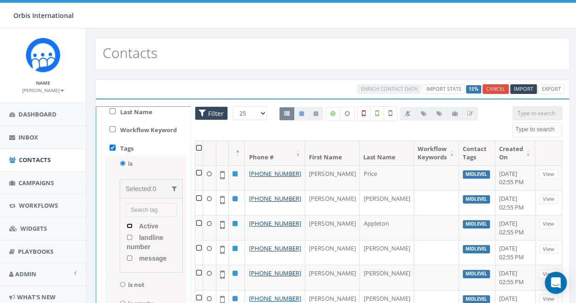
click at [127, 225] on input "Active" at bounding box center [130, 225] width 6 height 5
checkbox input "true"
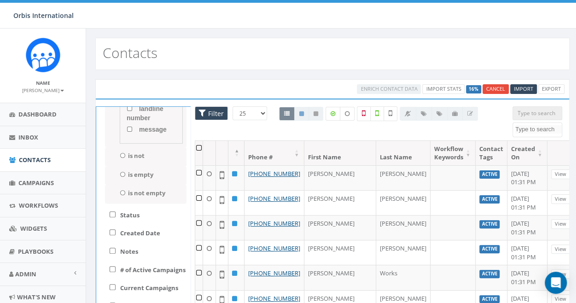
scroll to position [184, 0]
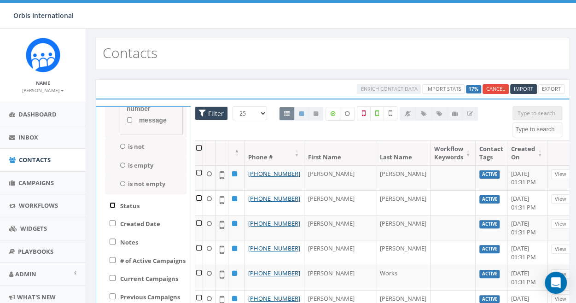
click at [110, 204] on input "Status" at bounding box center [113, 205] width 6 height 6
checkbox input "true"
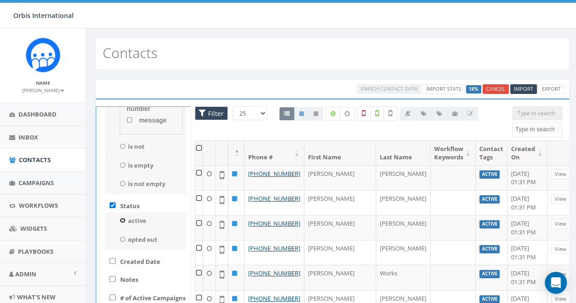
click at [121, 219] on input "active" at bounding box center [123, 220] width 6 height 5
radio input "true"
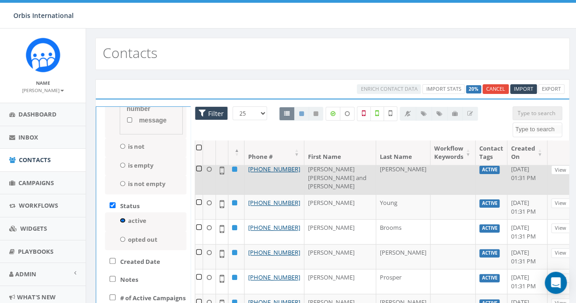
scroll to position [632, 0]
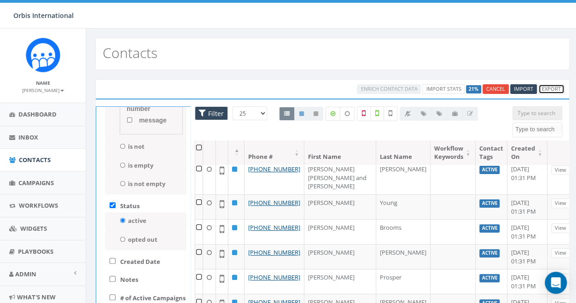
click at [550, 86] on link "Export" at bounding box center [551, 89] width 26 height 10
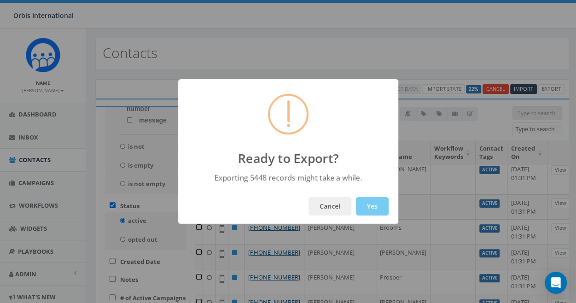
click at [371, 204] on button "Yes" at bounding box center [372, 206] width 33 height 18
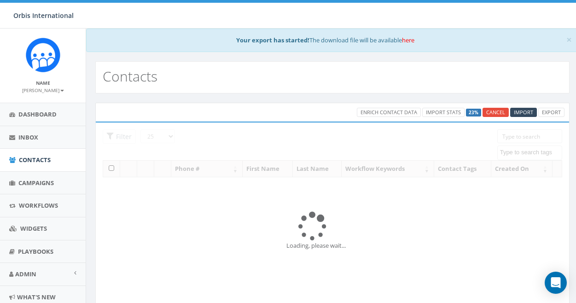
select select
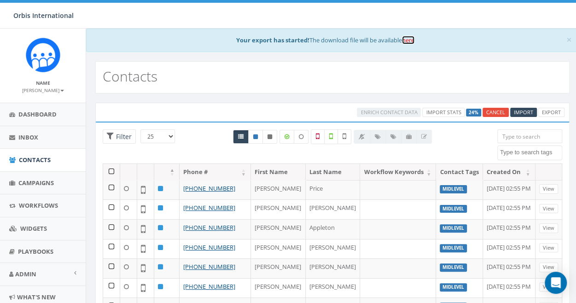
click at [412, 37] on link "here" at bounding box center [408, 40] width 12 height 8
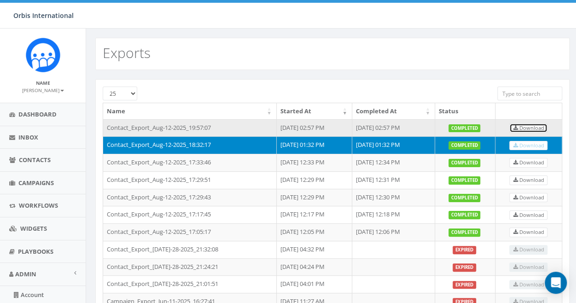
click at [540, 127] on span "Download" at bounding box center [528, 127] width 31 height 7
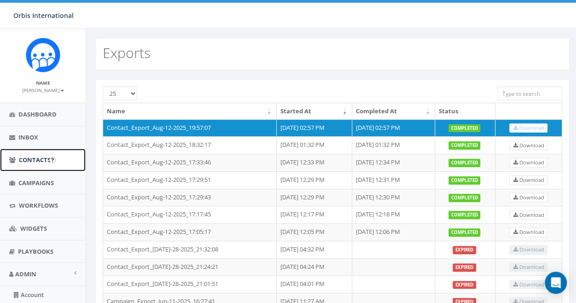
click at [25, 159] on span "Contacts" at bounding box center [35, 160] width 32 height 8
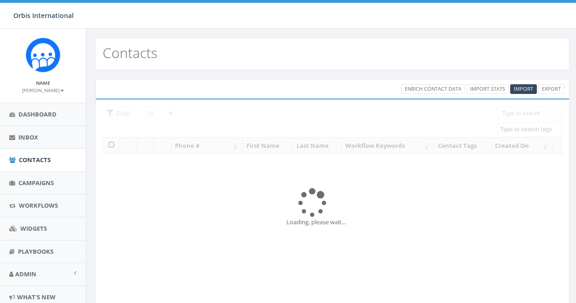
select select
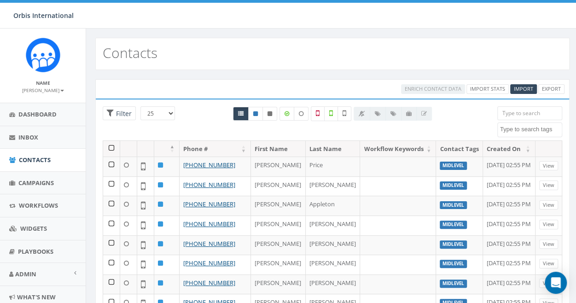
click at [512, 112] on input "search" at bounding box center [529, 113] width 65 height 14
paste input "6163162"
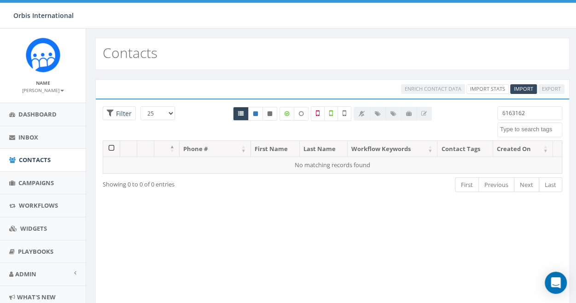
type input "6163162"
drag, startPoint x: 525, startPoint y: 114, endPoint x: 481, endPoint y: 112, distance: 44.7
click at [481, 112] on div "25 50 100 Filter All 0 contact(s) on current page All 58006 contact(s) filtered…" at bounding box center [332, 123] width 473 height 34
paste input "12484331700"
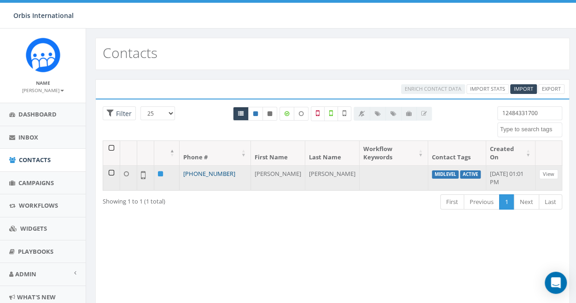
type input "12484331700"
click at [205, 172] on link "[PHONE_NUMBER]" at bounding box center [209, 173] width 52 height 8
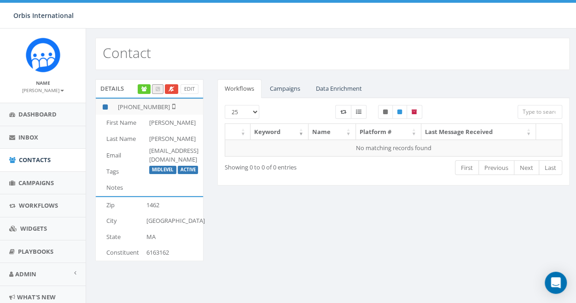
click at [191, 167] on label "Active" at bounding box center [188, 170] width 21 height 8
click at [190, 87] on link "Edit" at bounding box center [189, 89] width 18 height 10
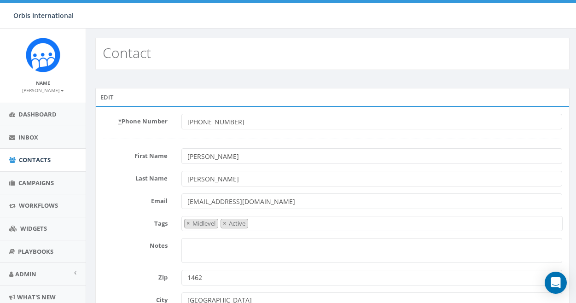
select select "Midlevel"
click at [225, 222] on span "×" at bounding box center [224, 223] width 3 height 8
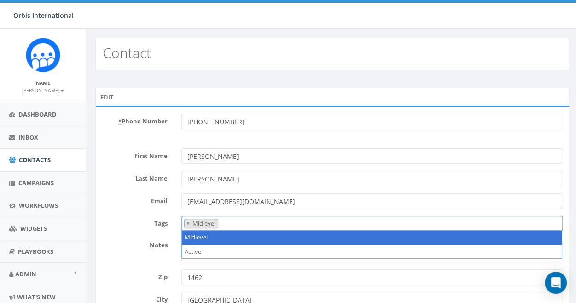
click at [429, 47] on div "Contact" at bounding box center [332, 54] width 474 height 32
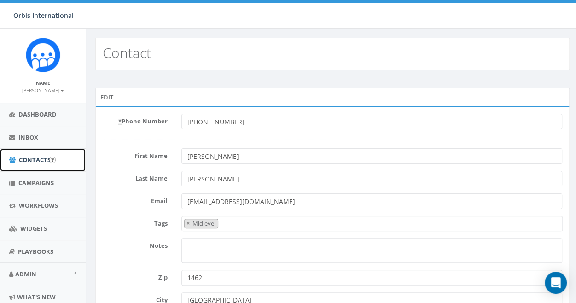
click at [24, 159] on span "Contacts" at bounding box center [35, 160] width 32 height 8
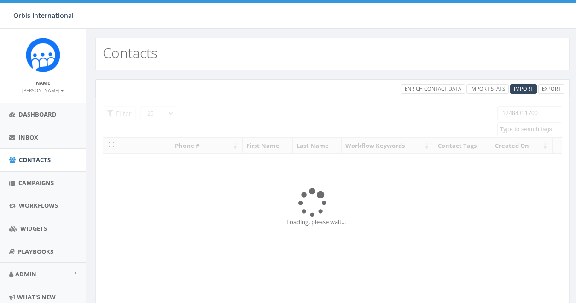
select select
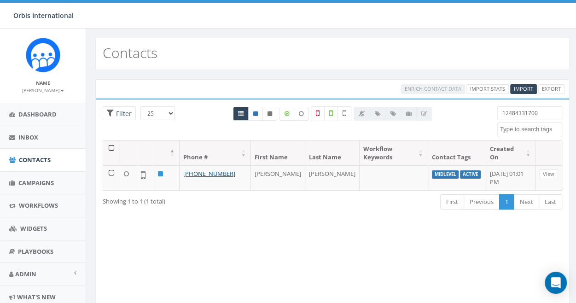
click at [510, 113] on input "12484331700" at bounding box center [529, 113] width 65 height 14
drag, startPoint x: 547, startPoint y: 114, endPoint x: 485, endPoint y: 112, distance: 61.7
click at [485, 112] on div "25 50 100 Filter 12484331700 Active Import - [DATE] landline number message fil…" at bounding box center [332, 123] width 473 height 34
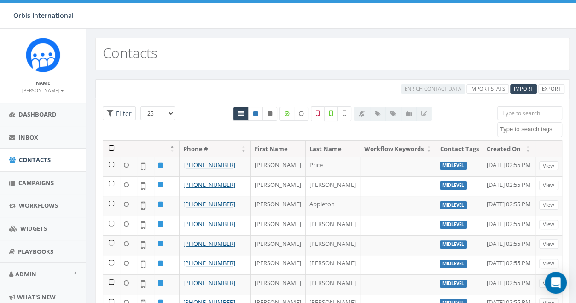
paste input "17349458817"
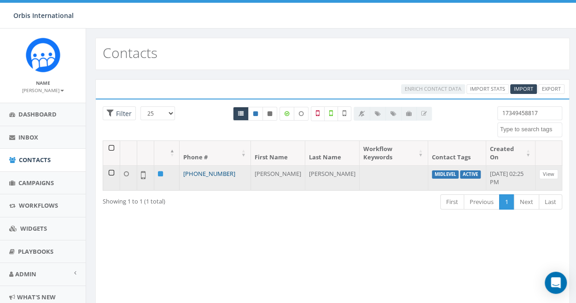
type input "17349458817"
click at [197, 170] on link "+1 734-945-8817" at bounding box center [209, 173] width 52 height 8
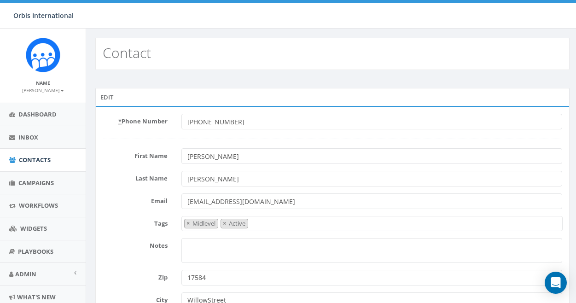
select select "Midlevel"
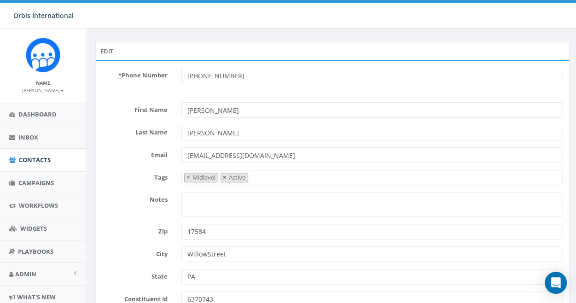
click at [223, 178] on span "×" at bounding box center [224, 177] width 3 height 8
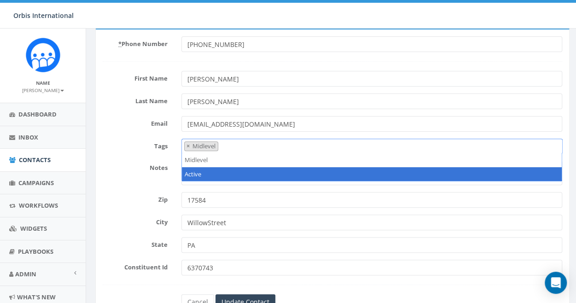
scroll to position [92, 0]
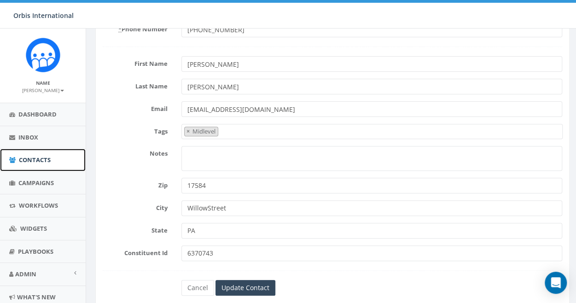
click at [36, 158] on span "Contacts" at bounding box center [35, 160] width 32 height 8
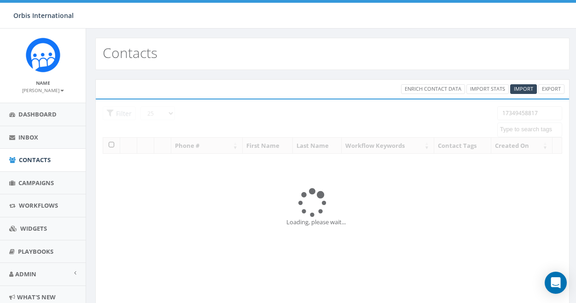
select select
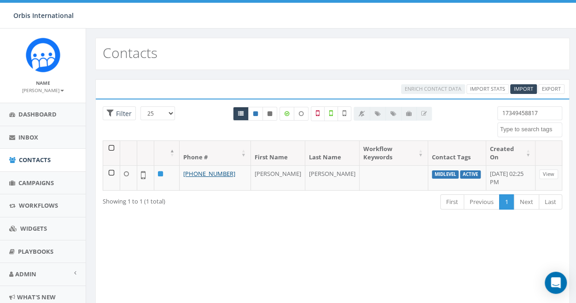
drag, startPoint x: 547, startPoint y: 115, endPoint x: 486, endPoint y: 114, distance: 60.8
click at [486, 114] on div "25 50 100 Filter 17349458817 Active Import - 12/30/2024 landline number message…" at bounding box center [332, 123] width 473 height 34
paste input "8472245064"
type input "18472245064"
click at [201, 172] on link "+1 847-224-5064" at bounding box center [209, 173] width 52 height 8
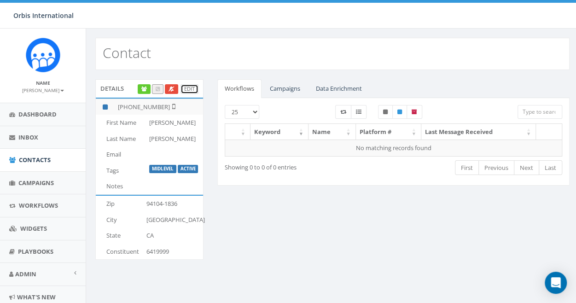
click at [186, 84] on link "Edit" at bounding box center [189, 89] width 18 height 10
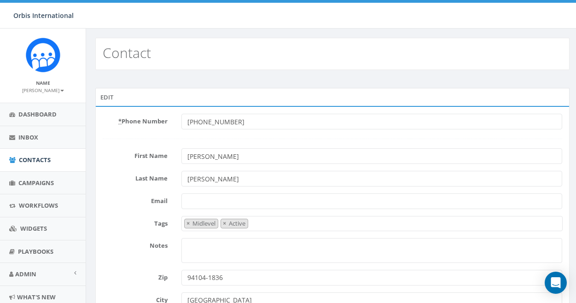
select select "Midlevel"
click at [223, 221] on span "×" at bounding box center [224, 223] width 3 height 8
click at [390, 63] on div "Contact" at bounding box center [332, 54] width 474 height 32
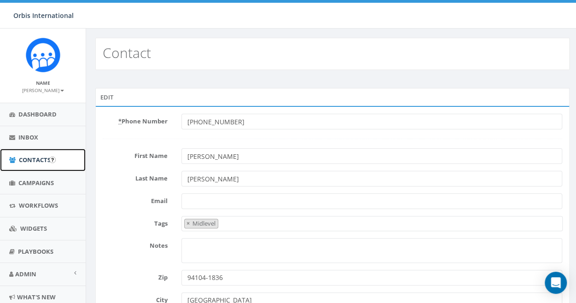
click at [42, 158] on span "Contacts" at bounding box center [35, 160] width 32 height 8
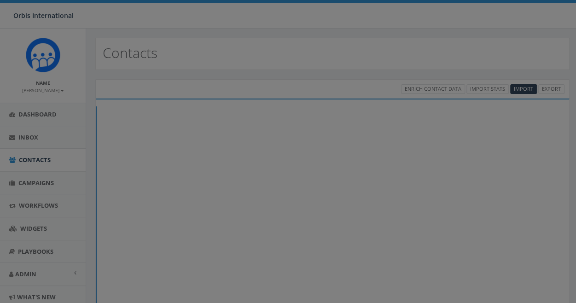
select select
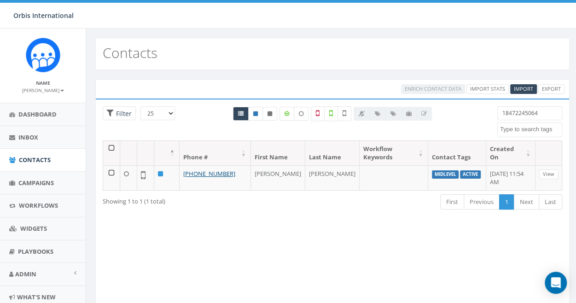
click at [511, 111] on input "18472245064" at bounding box center [529, 113] width 65 height 14
drag, startPoint x: 540, startPoint y: 112, endPoint x: 487, endPoint y: 112, distance: 53.4
click at [487, 112] on div "25 50 100 Filter 18472245064 Active Import - 12/30/2024 landline number message…" at bounding box center [332, 123] width 473 height 34
paste input "3362801446"
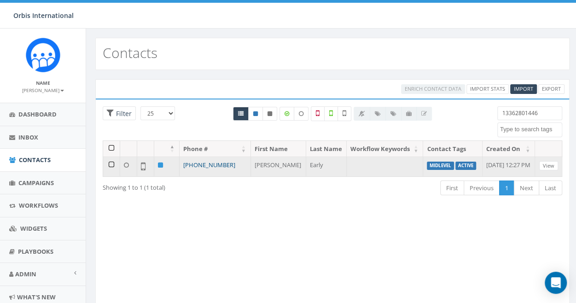
type input "13362801446"
click at [209, 169] on link "[PHONE_NUMBER]" at bounding box center [209, 165] width 52 height 8
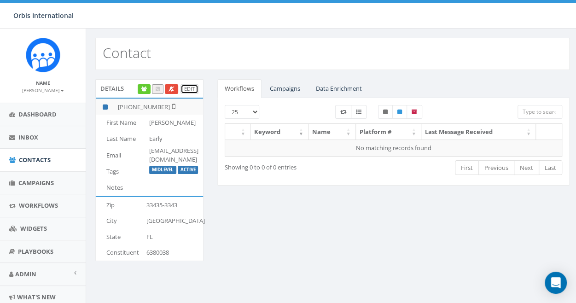
click at [187, 88] on link "Edit" at bounding box center [189, 89] width 18 height 10
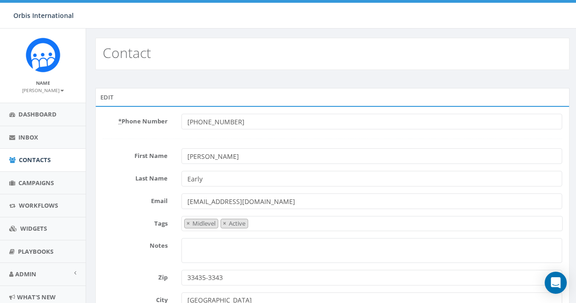
select select "Midlevel"
click at [223, 220] on span "×" at bounding box center [224, 223] width 3 height 8
click at [320, 175] on input "Early" at bounding box center [371, 179] width 381 height 16
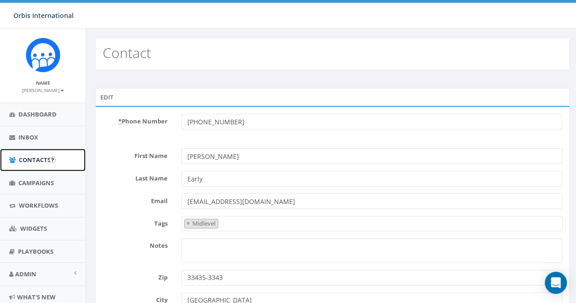
click at [39, 160] on span "Contacts" at bounding box center [35, 160] width 32 height 8
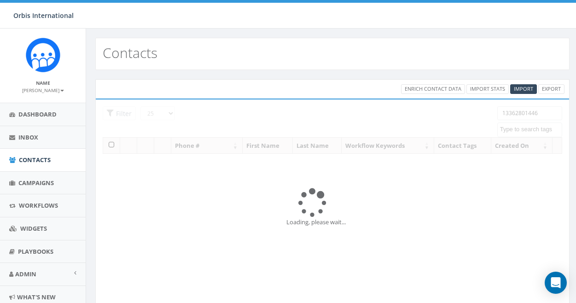
select select
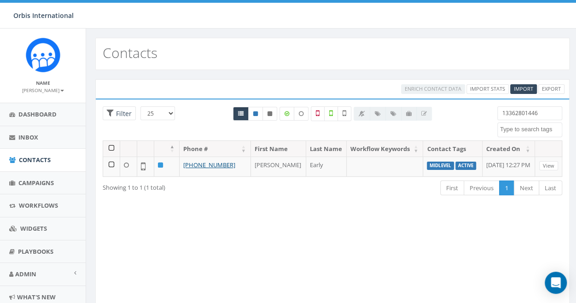
click at [511, 113] on input "13362801446" at bounding box center [529, 113] width 65 height 14
drag, startPoint x: 543, startPoint y: 115, endPoint x: 494, endPoint y: 114, distance: 49.3
click at [494, 114] on div "13362801446 Active Import - [DATE] landline number message filtered Midlevel Te…" at bounding box center [529, 121] width 79 height 31
paste input "528730079"
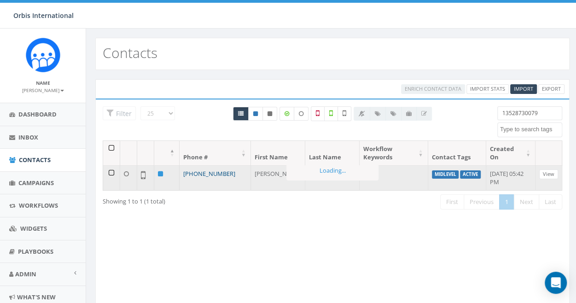
type input "13528730079"
click at [208, 171] on link "[PHONE_NUMBER]" at bounding box center [209, 173] width 52 height 8
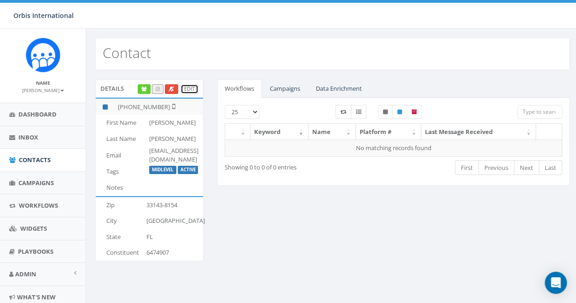
click at [190, 86] on link "Edit" at bounding box center [189, 89] width 18 height 10
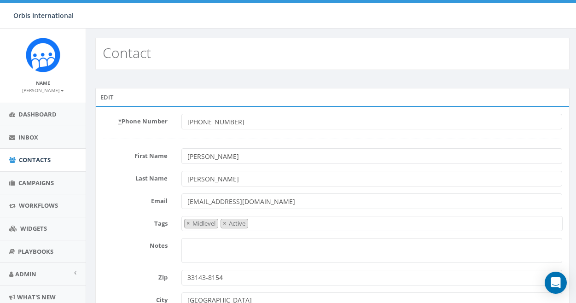
select select "Midlevel"
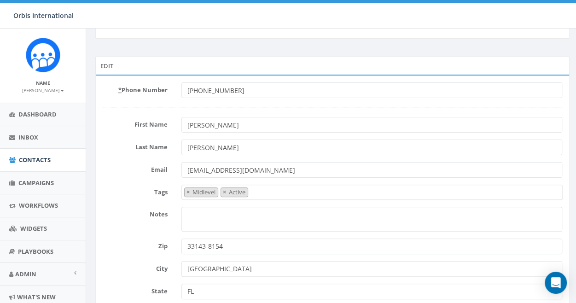
scroll to position [46, 0]
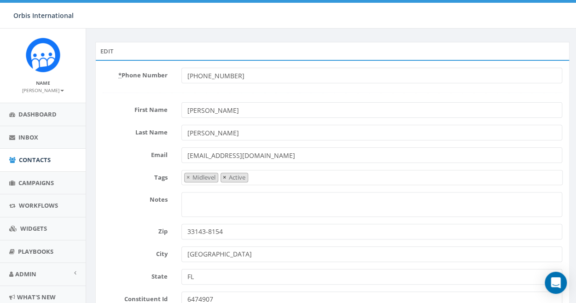
click at [224, 177] on span "×" at bounding box center [224, 177] width 3 height 8
click at [369, 152] on input "rordonez52@gmail.com" at bounding box center [371, 155] width 381 height 16
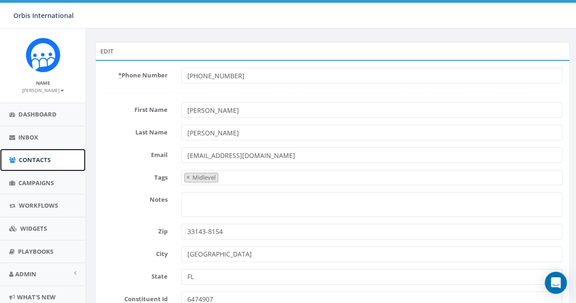
click at [41, 160] on span "Contacts" at bounding box center [35, 160] width 32 height 8
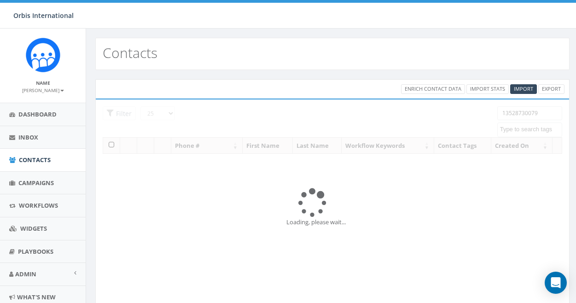
select select
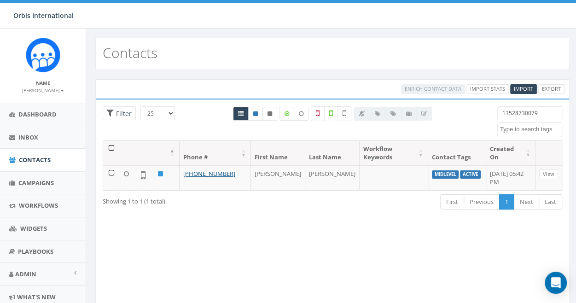
drag, startPoint x: 546, startPoint y: 112, endPoint x: 488, endPoint y: 115, distance: 57.6
click at [488, 115] on div "25 50 100 Filter 13528730079 Active Import - [DATE] landline number message fil…" at bounding box center [332, 123] width 473 height 34
paste input "8315945154"
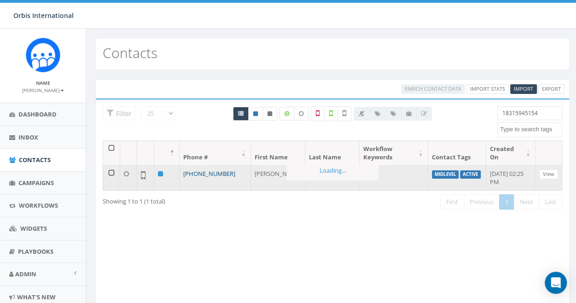
type input "18315945154"
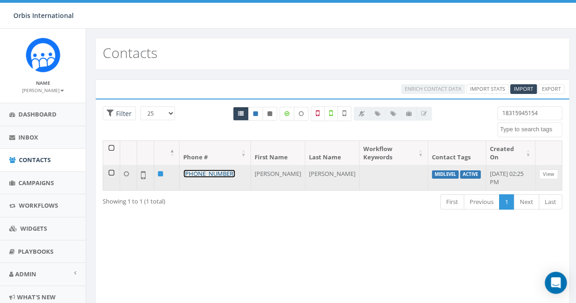
click at [212, 171] on link "[PHONE_NUMBER]" at bounding box center [209, 173] width 52 height 8
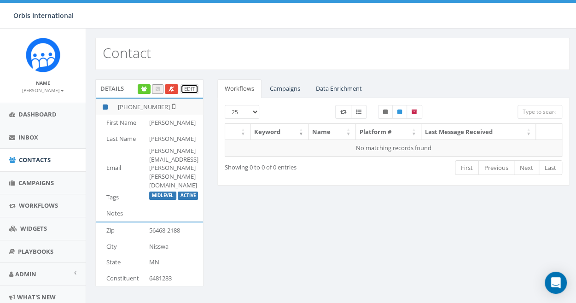
click at [187, 84] on link "Edit" at bounding box center [189, 89] width 18 height 10
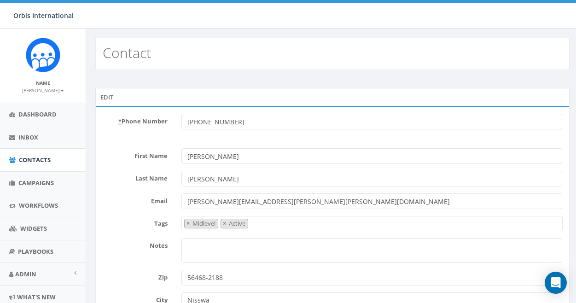
select select "Midlevel"
click at [224, 222] on span "×" at bounding box center [224, 223] width 3 height 8
click at [367, 55] on div "Contact" at bounding box center [332, 54] width 474 height 32
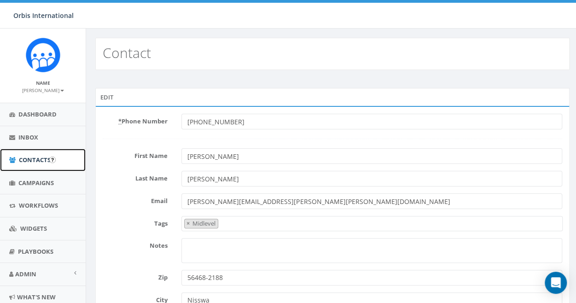
click at [37, 158] on span "Contacts" at bounding box center [35, 160] width 32 height 8
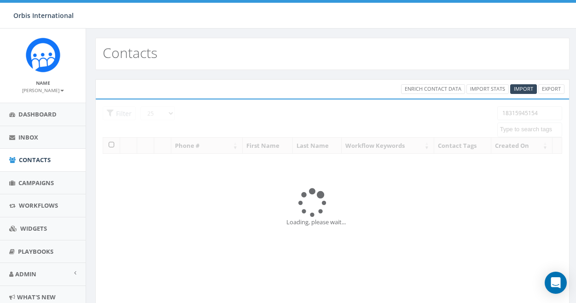
select select
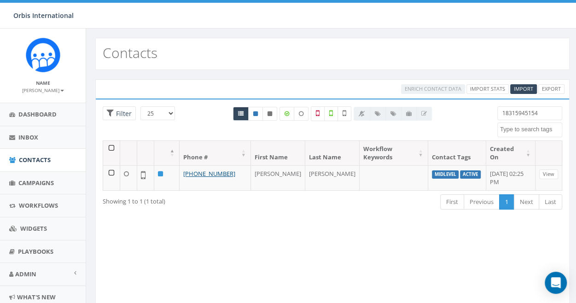
click at [511, 111] on input "18315945154" at bounding box center [529, 113] width 65 height 14
drag, startPoint x: 540, startPoint y: 113, endPoint x: 489, endPoint y: 112, distance: 51.1
click at [489, 112] on div "25 50 100 Filter 18315945154 Active Import - 12/30/2024 landline number message…" at bounding box center [332, 123] width 473 height 34
paste input "65585554"
type input "18655855544"
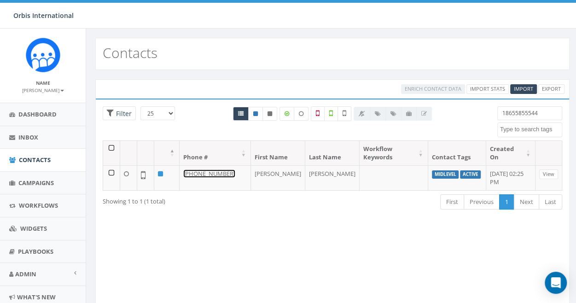
click at [208, 172] on link "+1 865-585-5544" at bounding box center [209, 173] width 52 height 8
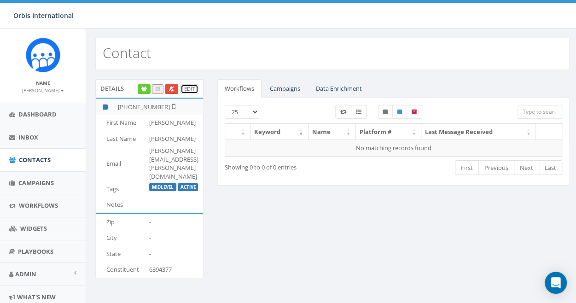
click at [188, 84] on link "Edit" at bounding box center [189, 89] width 18 height 10
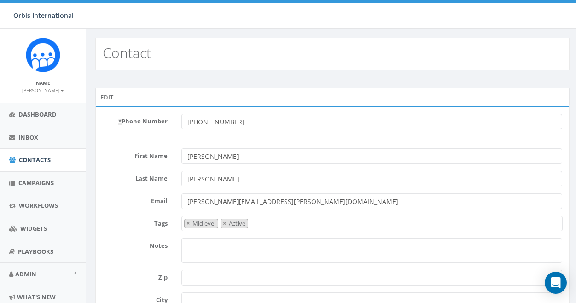
select select "Midlevel"
click at [223, 221] on span "×" at bounding box center [224, 223] width 3 height 8
click at [319, 56] on div "Contact" at bounding box center [332, 54] width 474 height 32
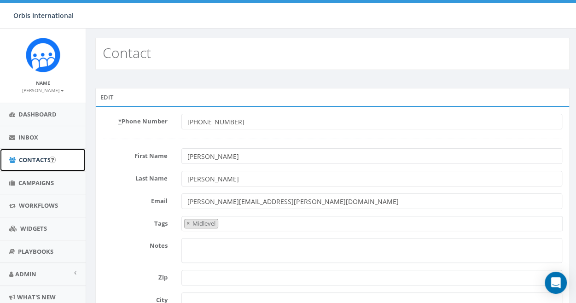
click at [32, 156] on span "Contacts" at bounding box center [35, 160] width 32 height 8
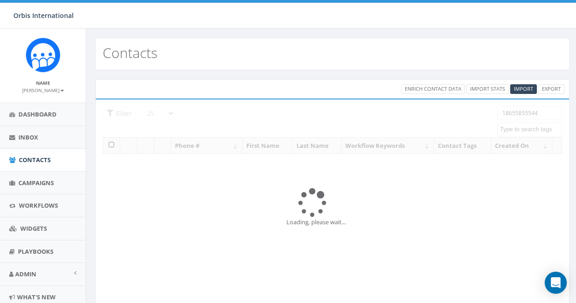
select select
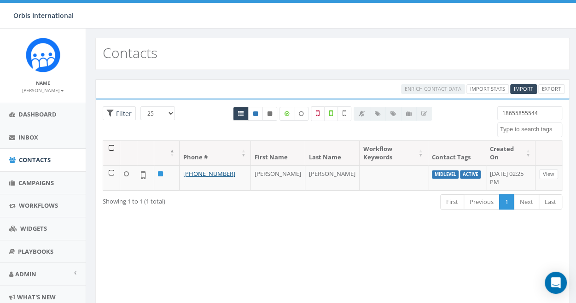
drag, startPoint x: 540, startPoint y: 112, endPoint x: 477, endPoint y: 112, distance: 63.1
click at [477, 112] on div "25 50 100 Filter 18655855544 Active Import - 12/30/2024 landline number message…" at bounding box center [332, 123] width 473 height 34
paste input "2283421536"
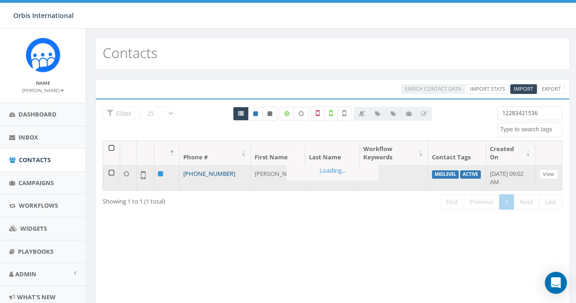
type input "12283421536"
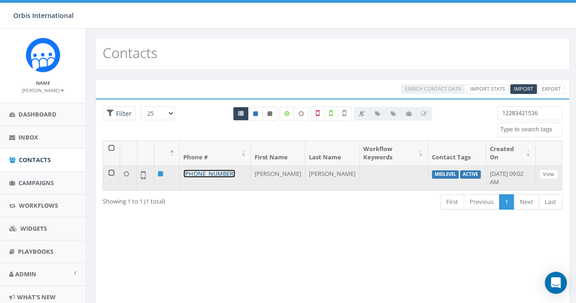
click at [213, 169] on link "+1 228-342-1536" at bounding box center [209, 173] width 52 height 8
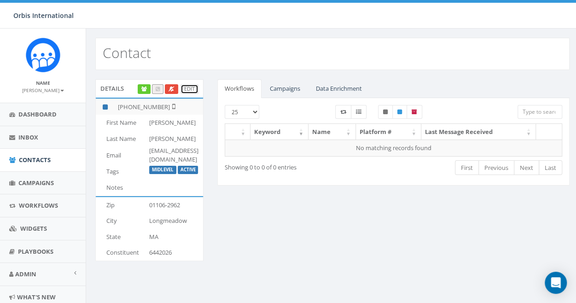
click at [186, 87] on link "Edit" at bounding box center [189, 89] width 18 height 10
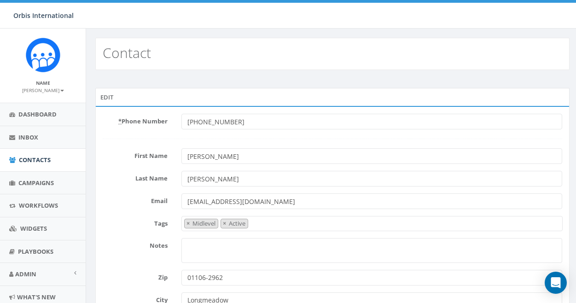
select select "Midlevel"
click at [223, 223] on span "×" at bounding box center [224, 223] width 3 height 8
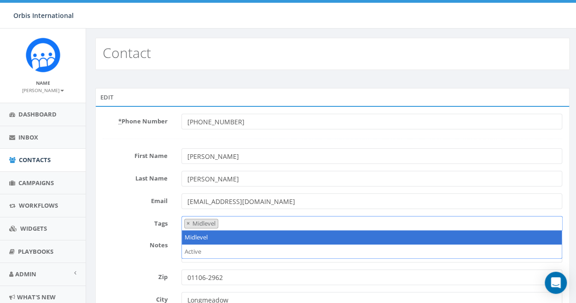
click at [431, 53] on div "Contact" at bounding box center [332, 54] width 474 height 32
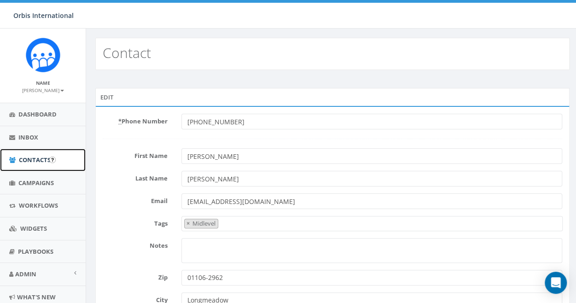
click at [26, 157] on span "Contacts" at bounding box center [35, 160] width 32 height 8
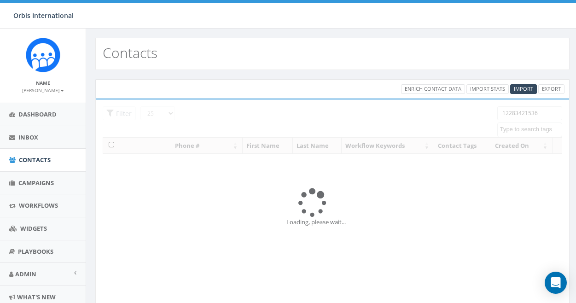
select select
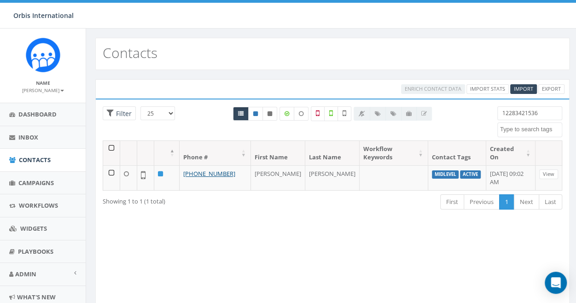
click at [518, 112] on input "12283421536" at bounding box center [529, 113] width 65 height 14
drag, startPoint x: 546, startPoint y: 112, endPoint x: 475, endPoint y: 113, distance: 70.9
click at [475, 113] on div "25 50 100 Filter 12283421536 Active Import - 12/30/2024 landline number message…" at bounding box center [332, 123] width 473 height 34
paste input "8058954107"
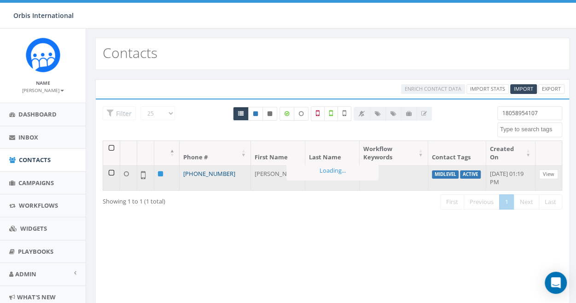
type input "18058954107"
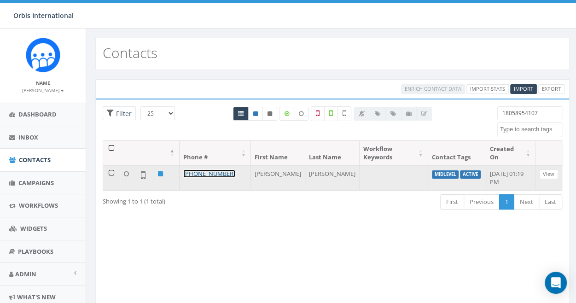
click at [207, 171] on link "+1 805-895-4107" at bounding box center [209, 173] width 52 height 8
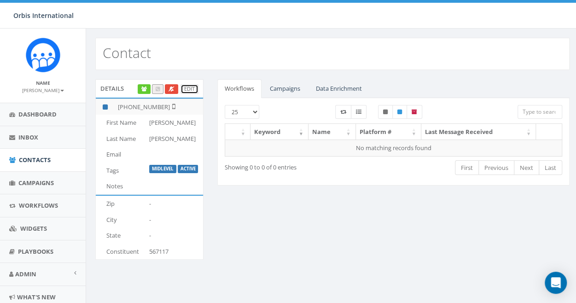
click at [191, 85] on link "Edit" at bounding box center [189, 89] width 18 height 10
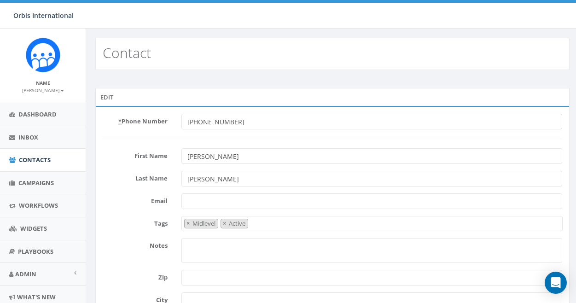
select select "Midlevel"
click at [225, 222] on span "×" at bounding box center [224, 223] width 3 height 8
click at [345, 58] on div "Contact" at bounding box center [332, 54] width 474 height 32
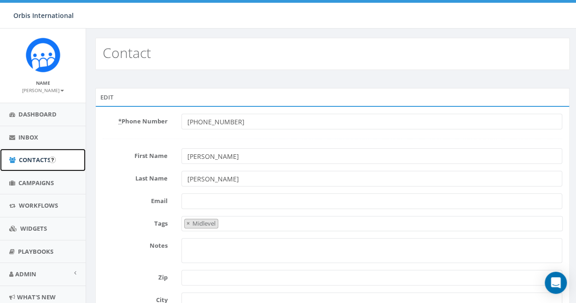
click at [29, 157] on span "Contacts" at bounding box center [35, 160] width 32 height 8
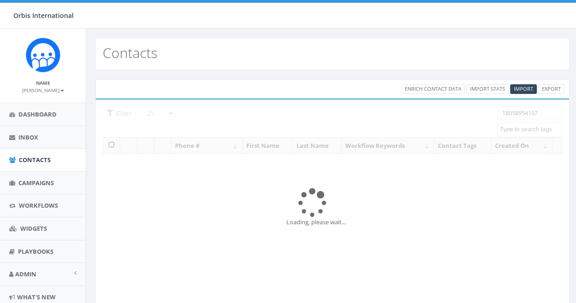
select select
click at [515, 114] on div "25 50 100 Filter 18058954107 Active Import - [DATE] landline number message fil…" at bounding box center [332, 133] width 459 height 54
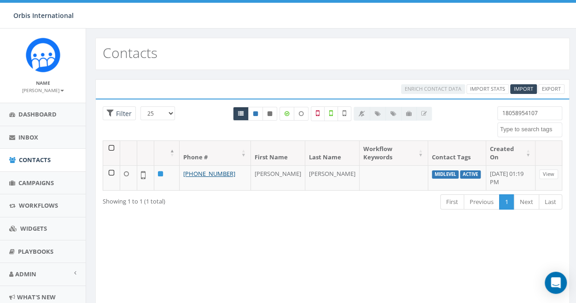
drag, startPoint x: 546, startPoint y: 112, endPoint x: 484, endPoint y: 113, distance: 61.7
click at [484, 113] on div "25 50 100 Filter 18058954107 Active Import - 12/30/2024 landline number message…" at bounding box center [332, 123] width 473 height 34
paste input "9518586878"
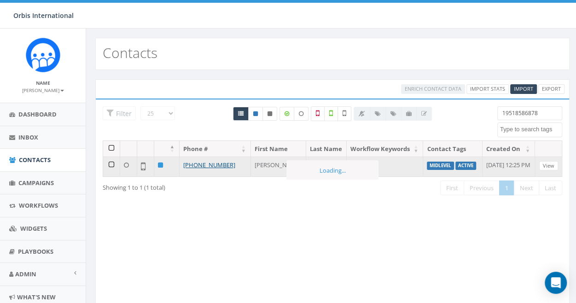
type input "19518586878"
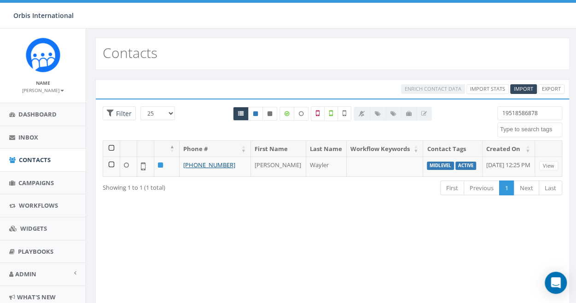
click at [203, 168] on link "[PHONE_NUMBER]" at bounding box center [209, 165] width 52 height 8
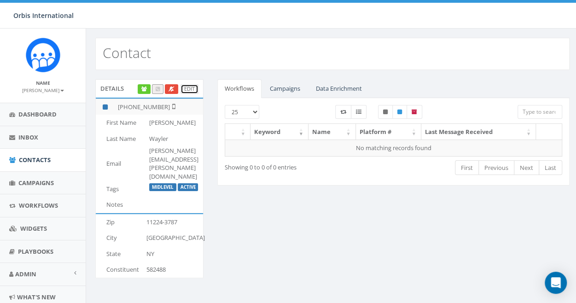
click at [188, 85] on link "Edit" at bounding box center [189, 89] width 18 height 10
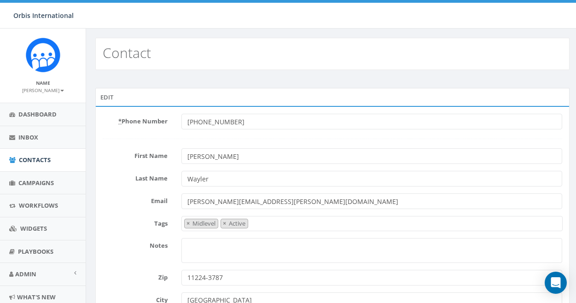
select select "Midlevel"
click at [223, 222] on span "×" at bounding box center [224, 223] width 3 height 8
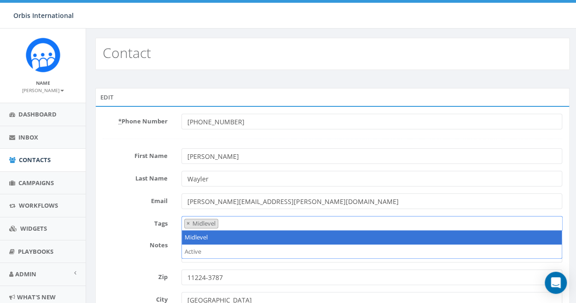
click at [330, 76] on div "Edit * Phone Number +19518586878 First Name Kathryn Last Name Wayler Email kate…" at bounding box center [332, 246] width 492 height 352
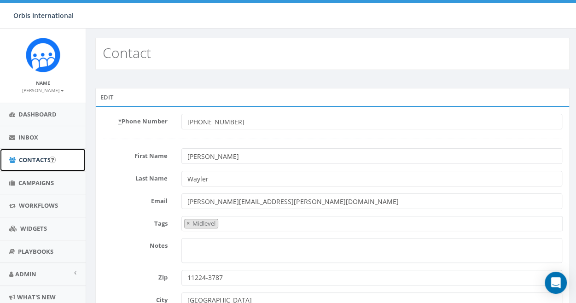
click at [34, 157] on span "Contacts" at bounding box center [35, 160] width 32 height 8
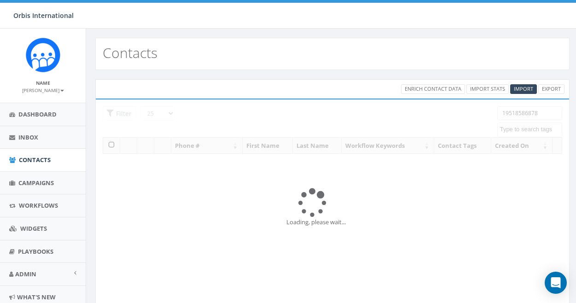
select select
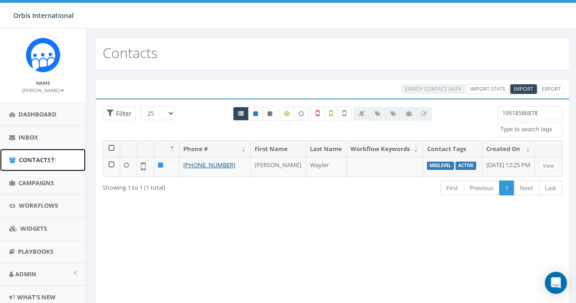
click at [24, 156] on span "Contacts" at bounding box center [35, 160] width 32 height 8
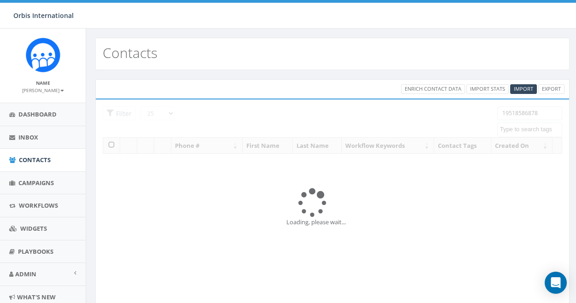
select select
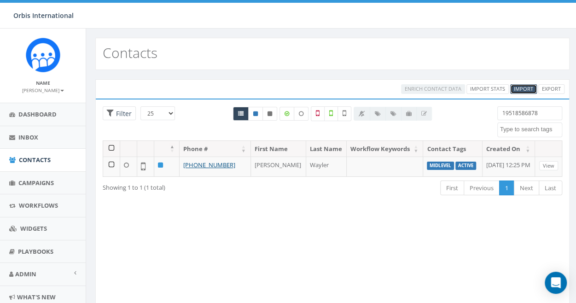
click at [527, 87] on span "Import" at bounding box center [523, 88] width 19 height 7
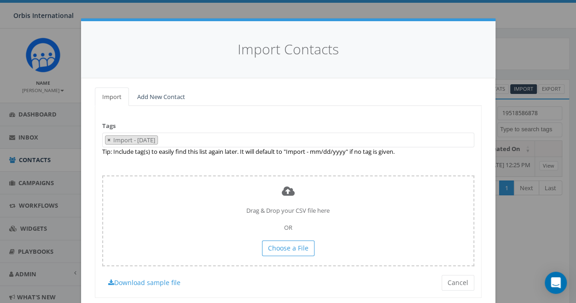
click at [107, 136] on span "×" at bounding box center [108, 140] width 3 height 8
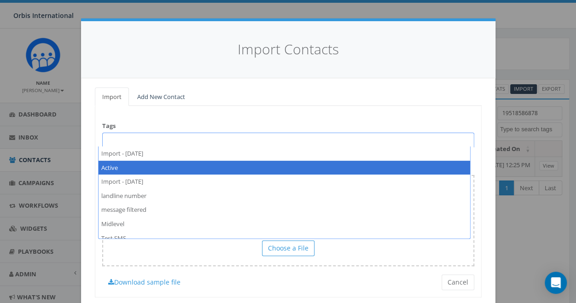
select select "Active"
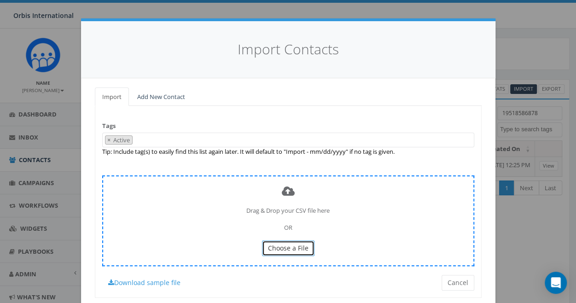
click at [290, 248] on span "Choose a File" at bounding box center [288, 247] width 41 height 9
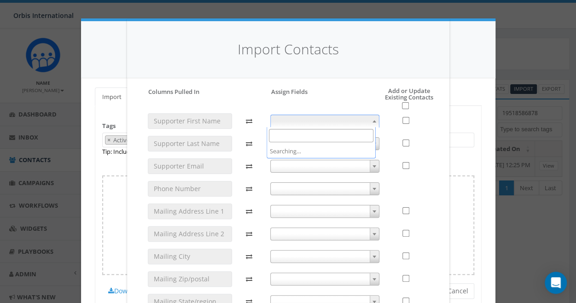
click at [371, 117] on span at bounding box center [374, 121] width 9 height 12
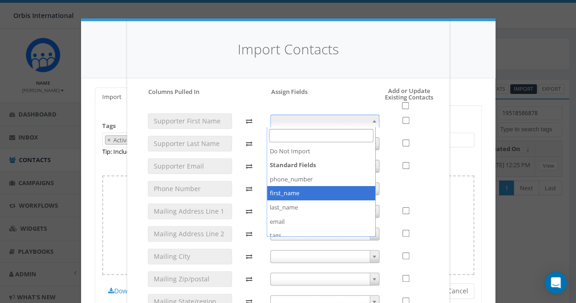
select select "first_name"
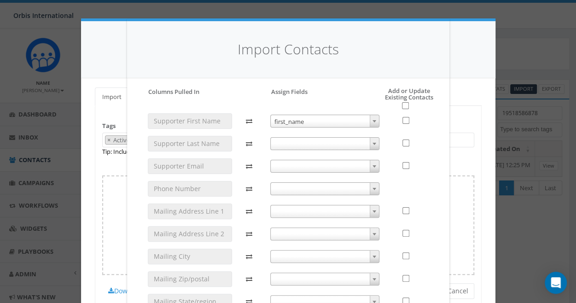
click at [370, 139] on span at bounding box center [374, 144] width 9 height 12
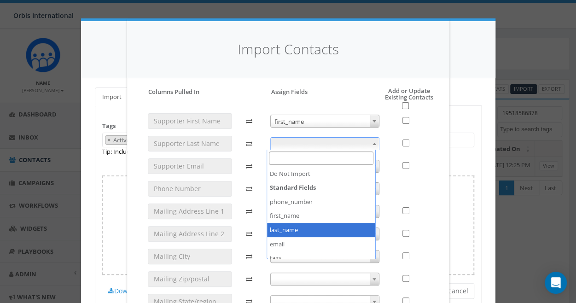
select select "last_name"
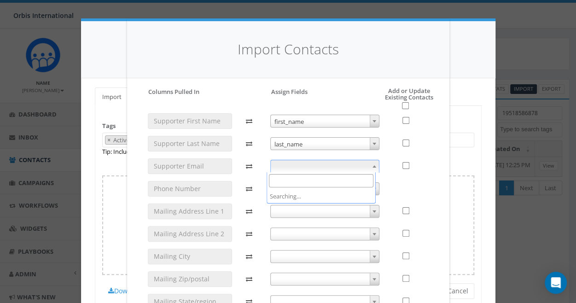
click at [372, 165] on b at bounding box center [374, 166] width 4 height 2
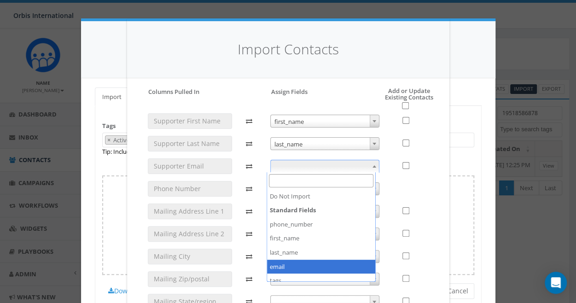
select select "email"
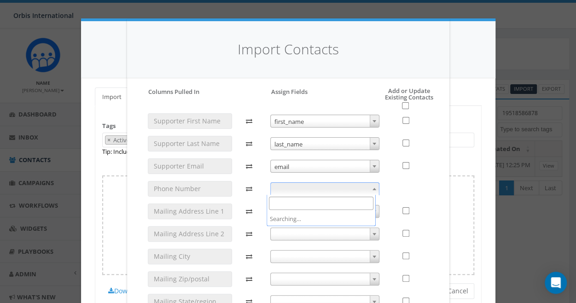
click at [370, 186] on span at bounding box center [374, 189] width 9 height 12
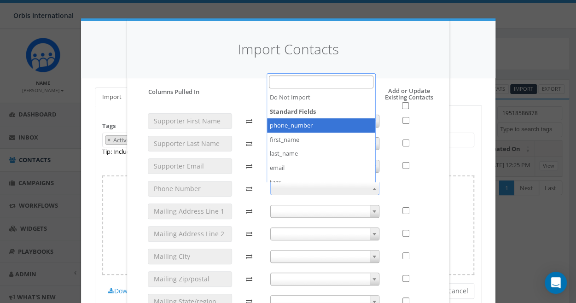
select select "phone_number"
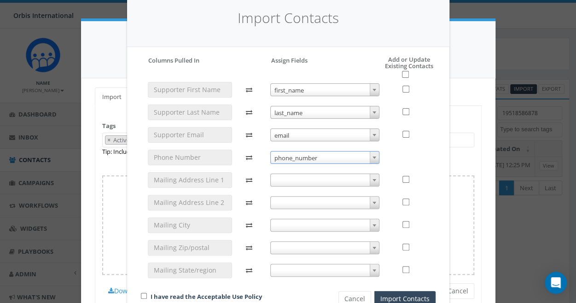
scroll to position [46, 0]
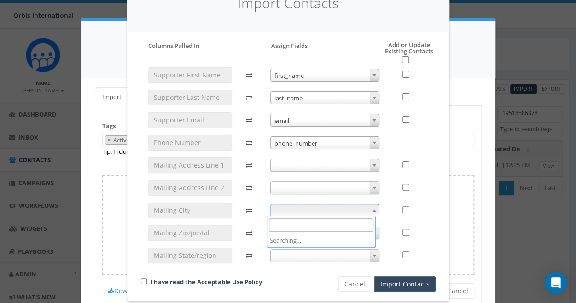
click at [372, 211] on b at bounding box center [374, 210] width 4 height 2
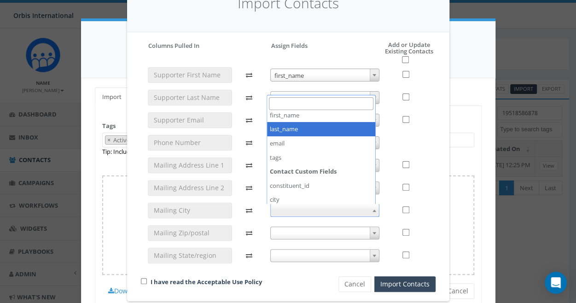
scroll to position [91, 0]
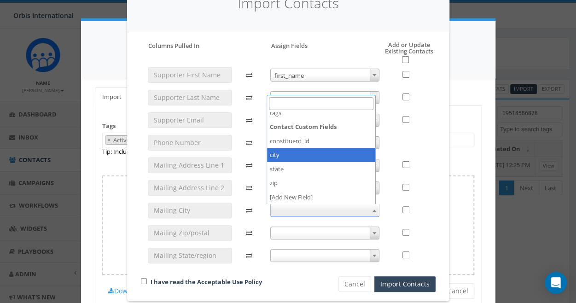
select select "city"
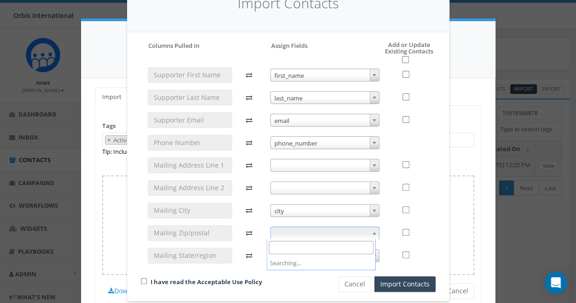
click at [370, 231] on span at bounding box center [374, 233] width 9 height 12
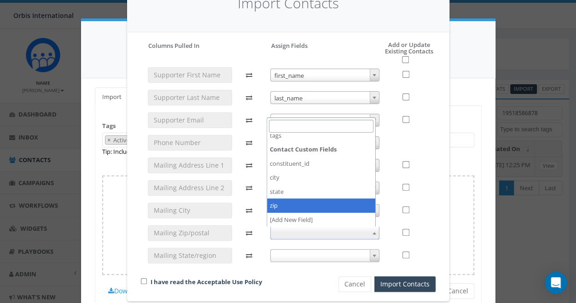
select select "zip"
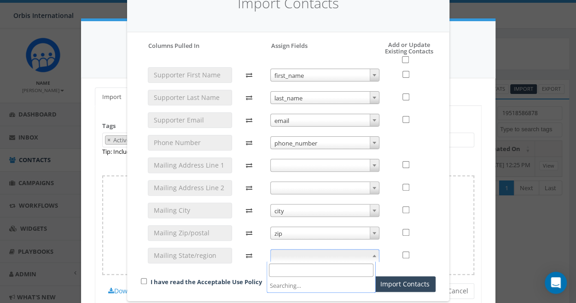
click at [372, 255] on b at bounding box center [374, 256] width 4 height 2
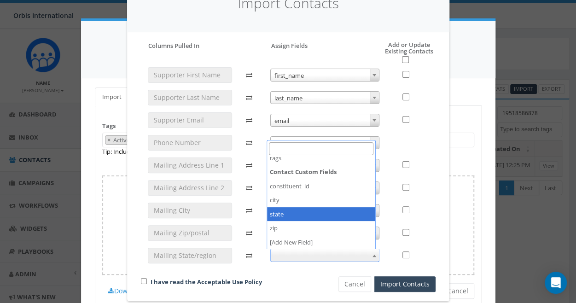
select select "state"
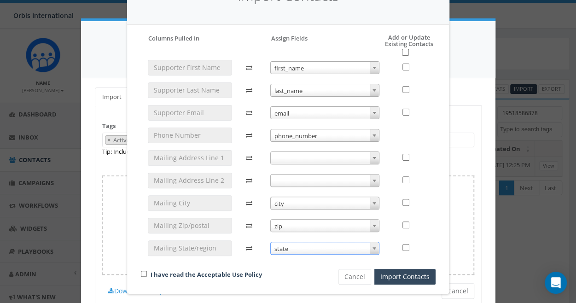
scroll to position [57, 0]
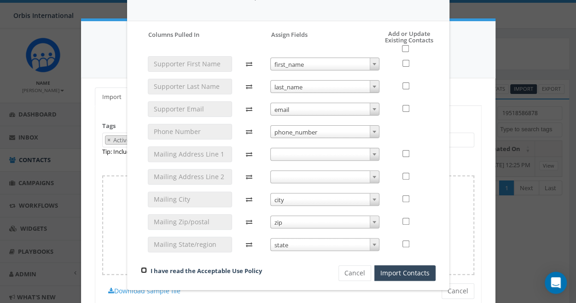
click at [141, 267] on input "checkbox" at bounding box center [144, 270] width 6 height 6
checkbox input "true"
drag, startPoint x: 399, startPoint y: 61, endPoint x: 400, endPoint y: 66, distance: 5.6
click at [402, 61] on input "checkbox" at bounding box center [405, 63] width 7 height 7
checkbox input "true"
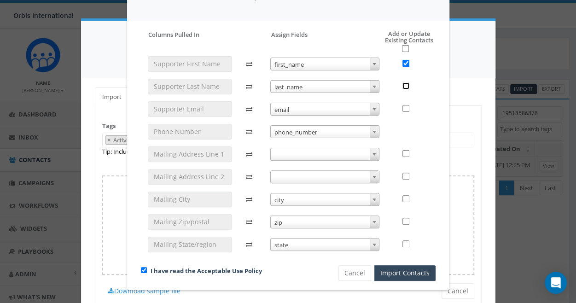
click at [402, 85] on input "checkbox" at bounding box center [405, 85] width 7 height 7
checkbox input "true"
click at [402, 106] on input "checkbox" at bounding box center [405, 108] width 7 height 7
checkbox input "true"
click at [402, 197] on input "checkbox" at bounding box center [405, 198] width 7 height 7
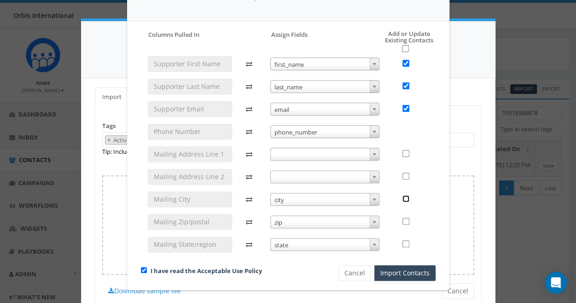
checkbox input "true"
click at [402, 220] on input "checkbox" at bounding box center [405, 221] width 7 height 7
checkbox input "true"
click at [402, 243] on input "checkbox" at bounding box center [405, 243] width 7 height 7
checkbox input "true"
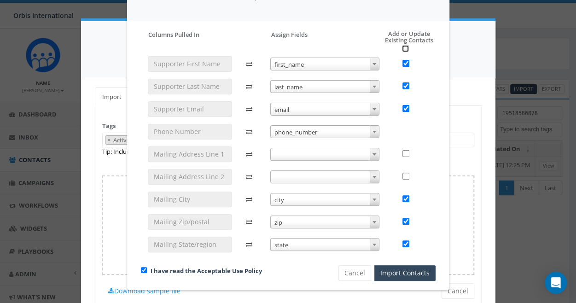
click at [402, 45] on input "checkbox" at bounding box center [405, 48] width 7 height 7
checkbox input "true"
click at [409, 271] on button "Import Contacts" at bounding box center [404, 273] width 61 height 16
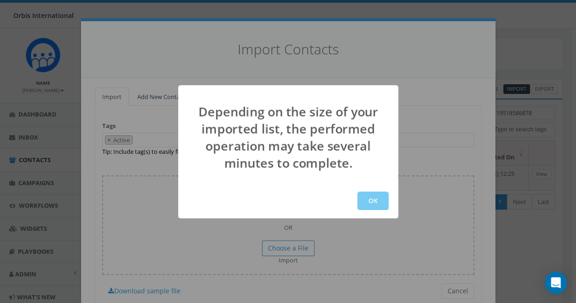
click at [372, 201] on button "OK" at bounding box center [372, 200] width 31 height 18
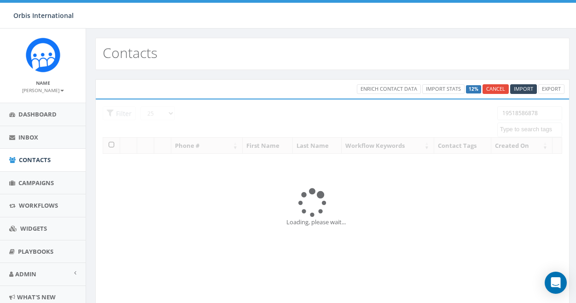
select select
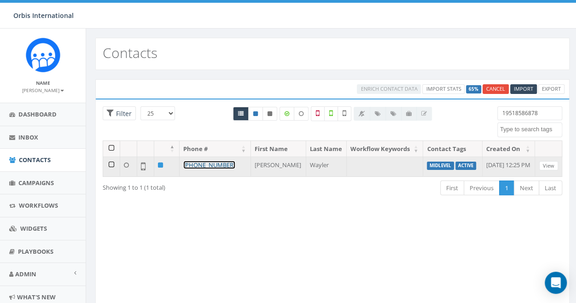
click at [202, 162] on link "[PHONE_NUMBER]" at bounding box center [209, 165] width 52 height 8
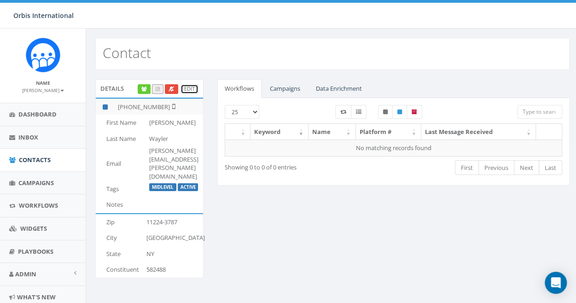
click at [194, 87] on link "Edit" at bounding box center [189, 89] width 18 height 10
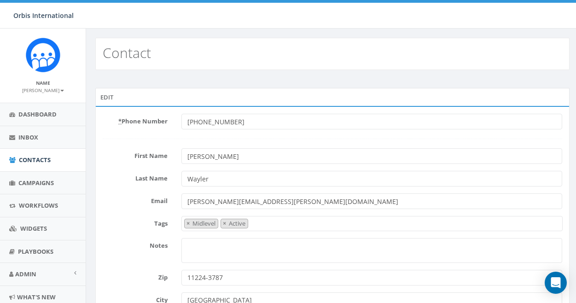
select select "Midlevel"
click at [225, 220] on span "×" at bounding box center [224, 223] width 3 height 8
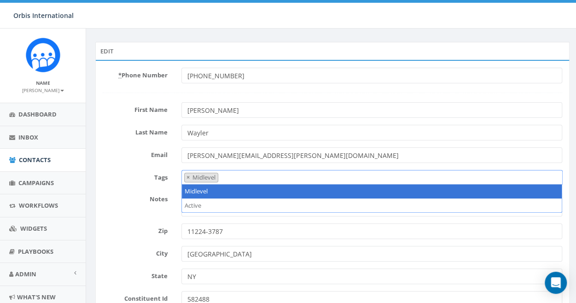
scroll to position [92, 0]
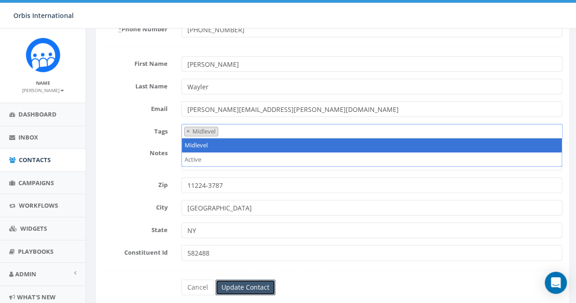
click at [261, 284] on input "Update Contact" at bounding box center [245, 287] width 60 height 16
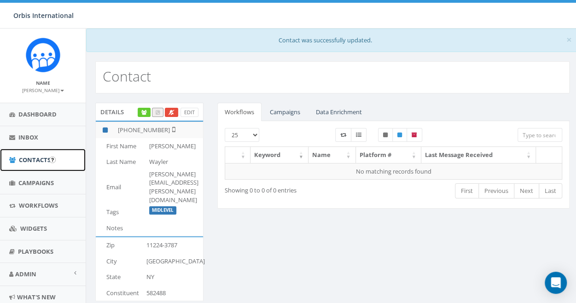
click at [42, 160] on span "Contacts" at bounding box center [35, 160] width 32 height 8
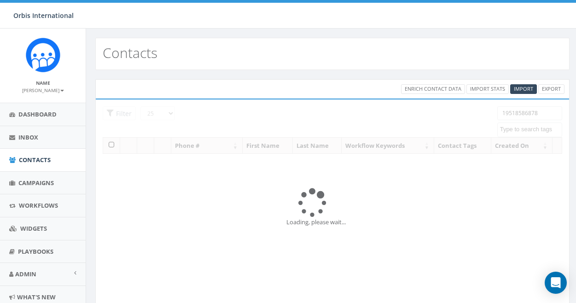
select select
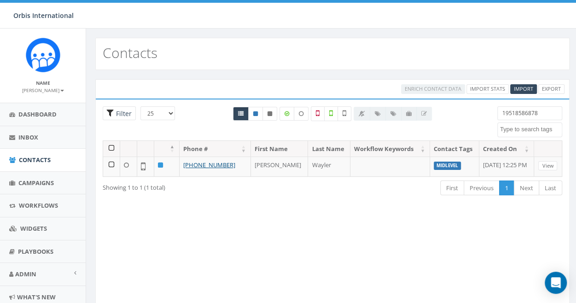
click at [120, 115] on span "Filter" at bounding box center [123, 113] width 18 height 9
radio input "true"
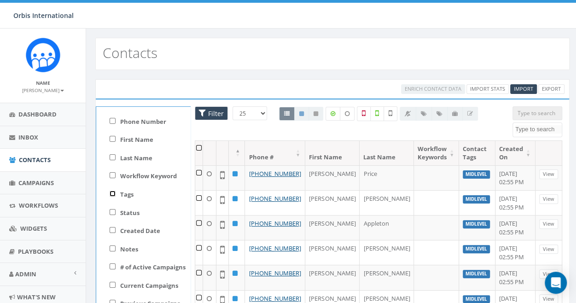
click at [110, 193] on input "Tags" at bounding box center [113, 194] width 6 height 6
checkbox input "true"
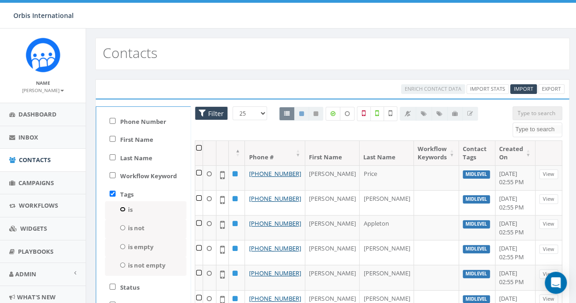
click at [121, 208] on input "is" at bounding box center [123, 209] width 6 height 5
radio input "true"
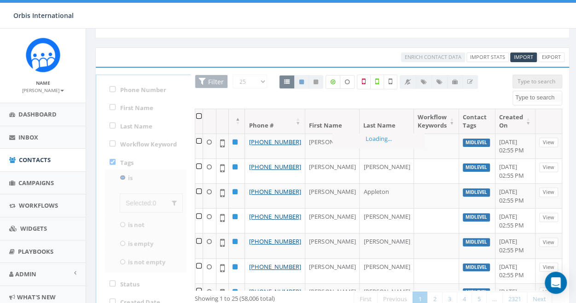
scroll to position [46, 0]
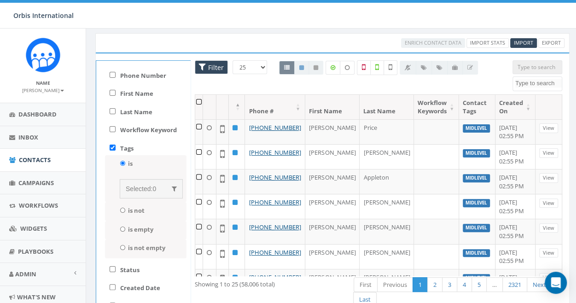
click at [134, 185] on span "Selected:" at bounding box center [139, 188] width 27 height 7
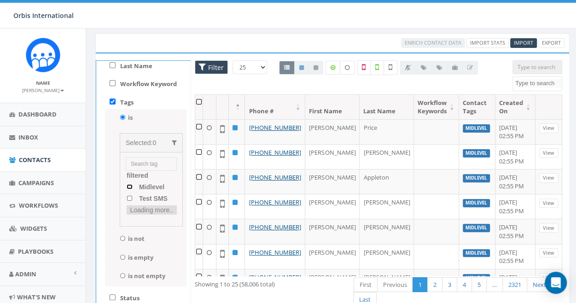
click at [128, 189] on input "Midlevel" at bounding box center [130, 186] width 6 height 5
checkbox input "true"
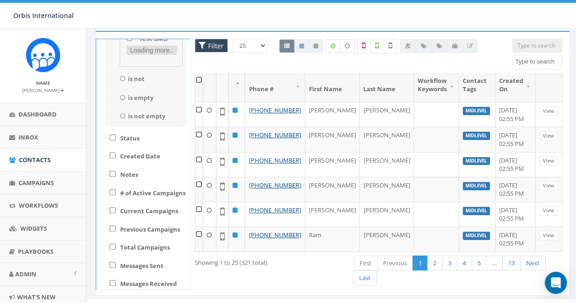
scroll to position [79, 0]
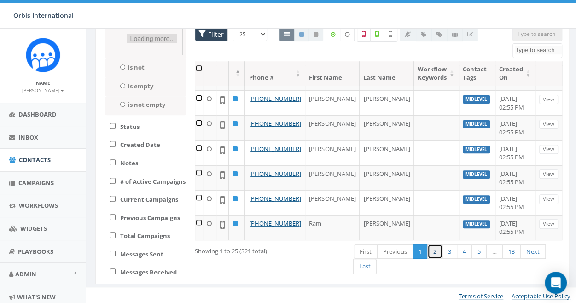
click at [432, 251] on link "2" at bounding box center [434, 251] width 15 height 15
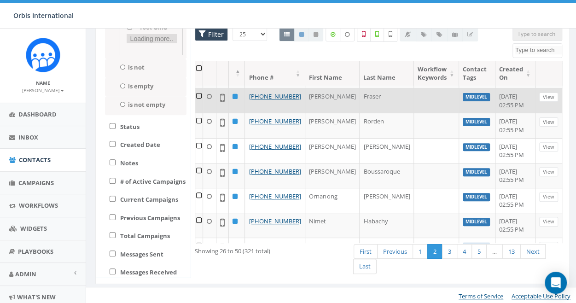
scroll to position [138, 0]
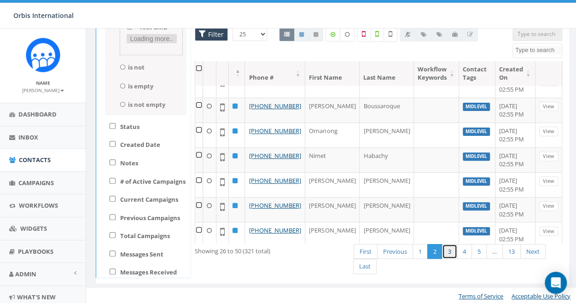
click at [448, 249] on link "3" at bounding box center [449, 251] width 15 height 15
click at [463, 249] on link "4" at bounding box center [464, 251] width 15 height 15
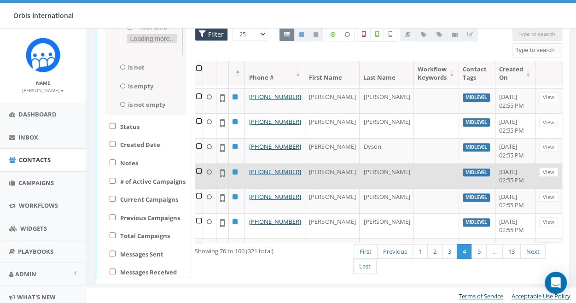
scroll to position [46, 0]
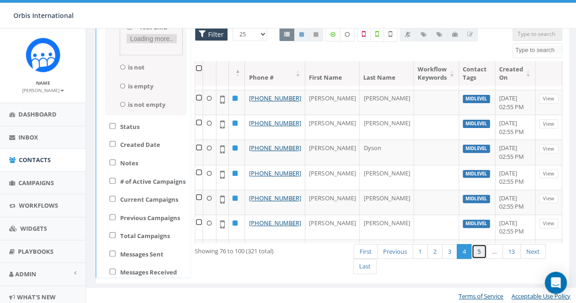
click at [477, 248] on link "5" at bounding box center [478, 251] width 15 height 15
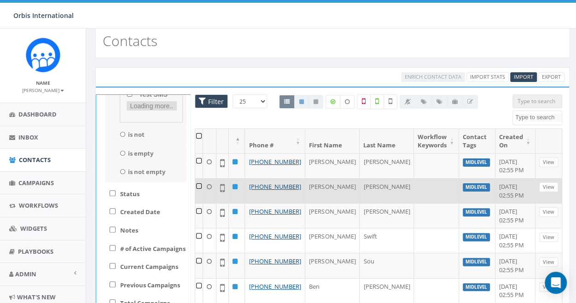
scroll to position [0, 0]
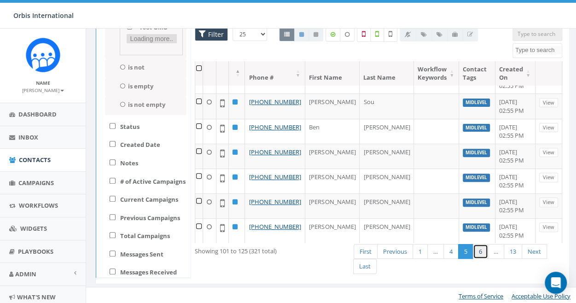
click at [479, 250] on link "6" at bounding box center [480, 251] width 15 height 15
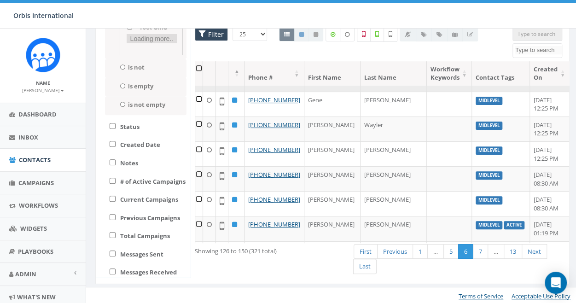
click at [275, 79] on link "+1 352-873-0079" at bounding box center [274, 75] width 52 height 8
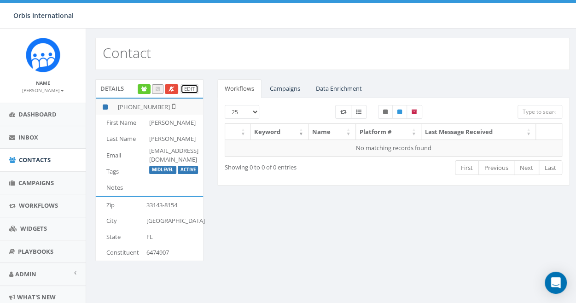
click at [188, 89] on link "Edit" at bounding box center [189, 89] width 18 height 10
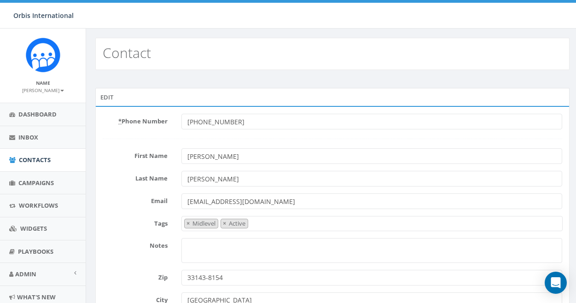
select select "Midlevel"
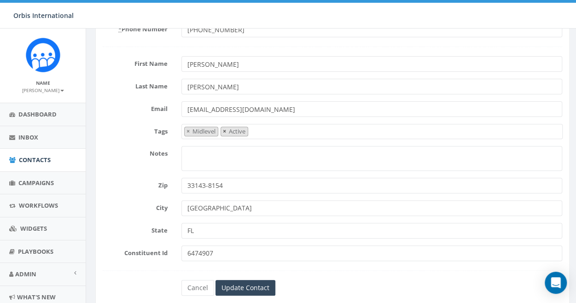
click at [223, 130] on span "×" at bounding box center [224, 131] width 3 height 8
click at [252, 283] on input "Update Contact" at bounding box center [245, 288] width 60 height 16
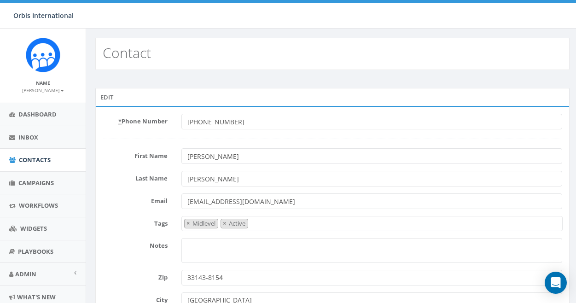
select select "Midlevel"
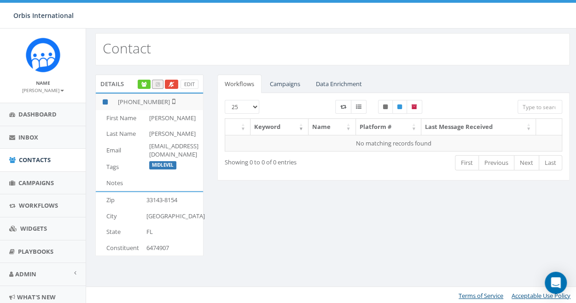
scroll to position [29, 0]
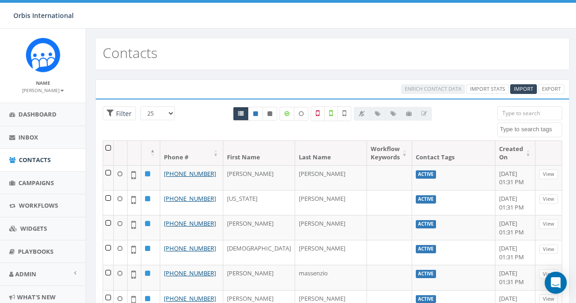
select select
